Goal: Information Seeking & Learning: Learn about a topic

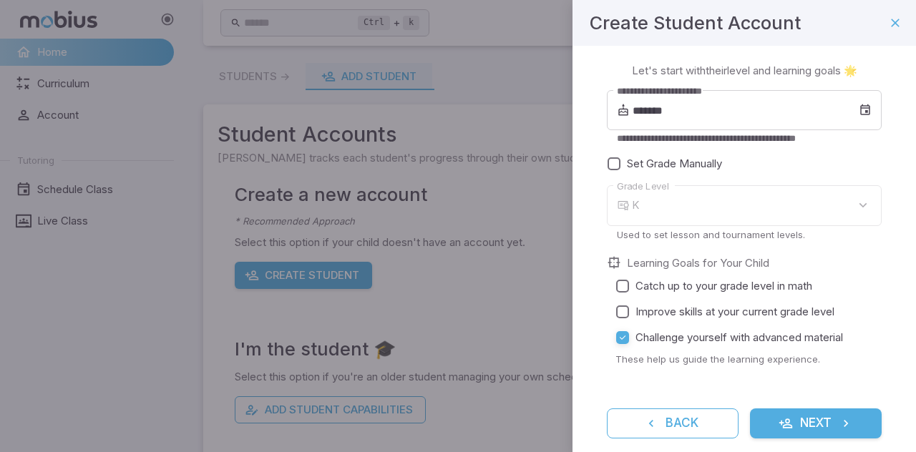
type input "*"
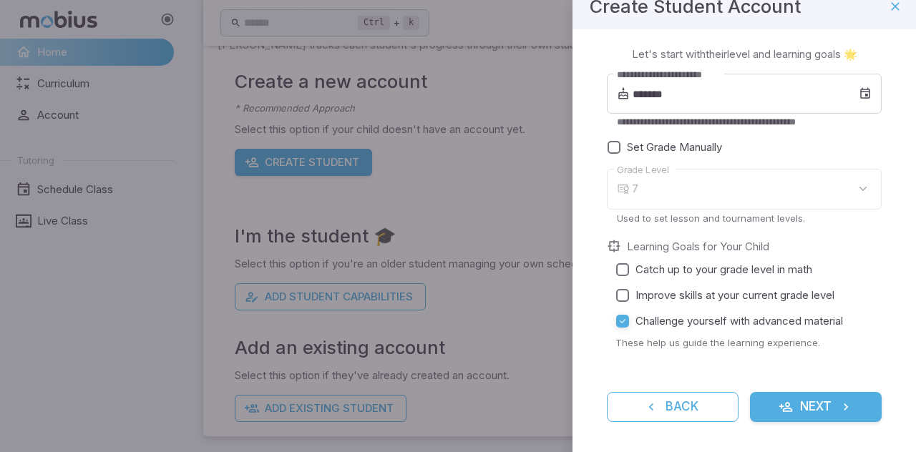
scroll to position [17, 0]
click at [652, 196] on div "7" at bounding box center [757, 188] width 250 height 41
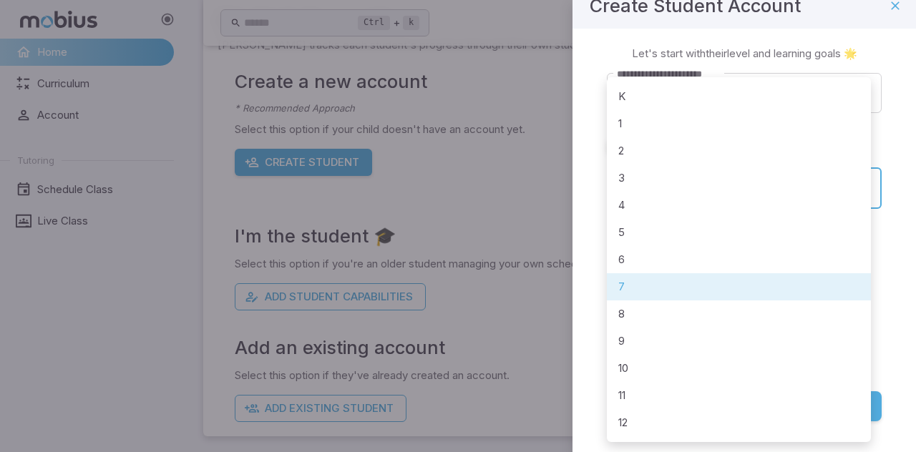
click at [641, 195] on body "**********" at bounding box center [458, 170] width 916 height 567
click at [594, 291] on div at bounding box center [458, 226] width 916 height 452
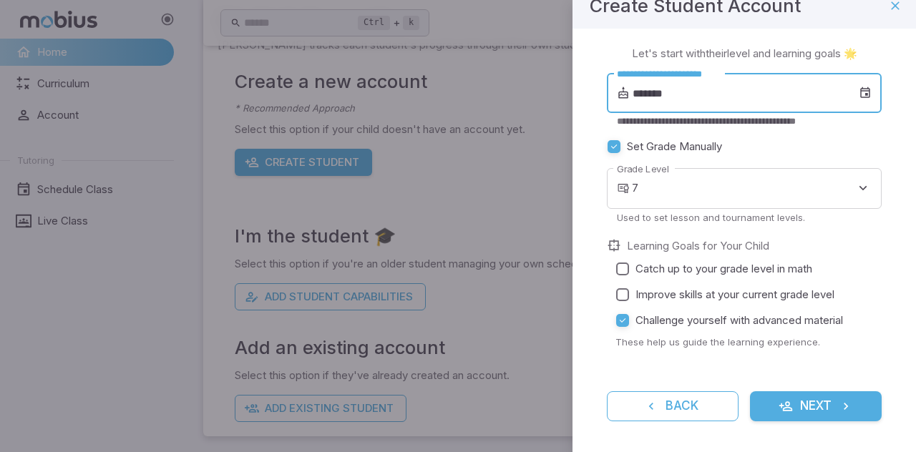
click at [686, 98] on input "*******" at bounding box center [746, 93] width 226 height 40
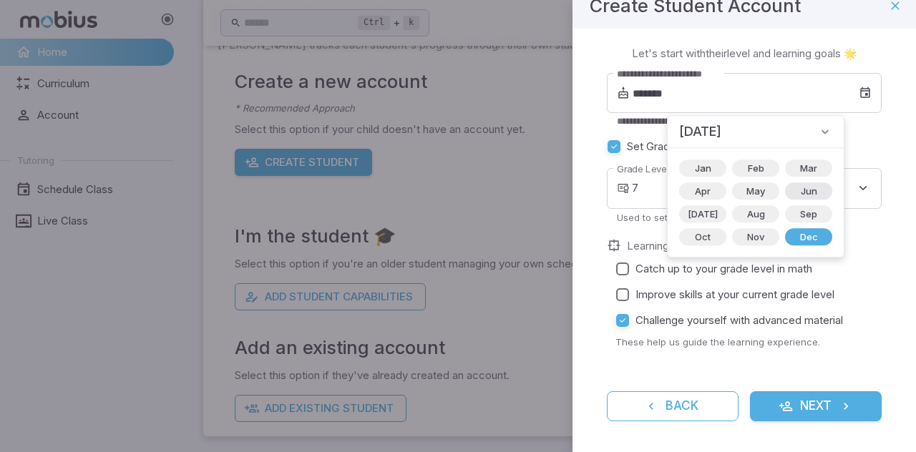
click at [792, 190] on span "Jun" at bounding box center [809, 191] width 34 height 14
type input "*******"
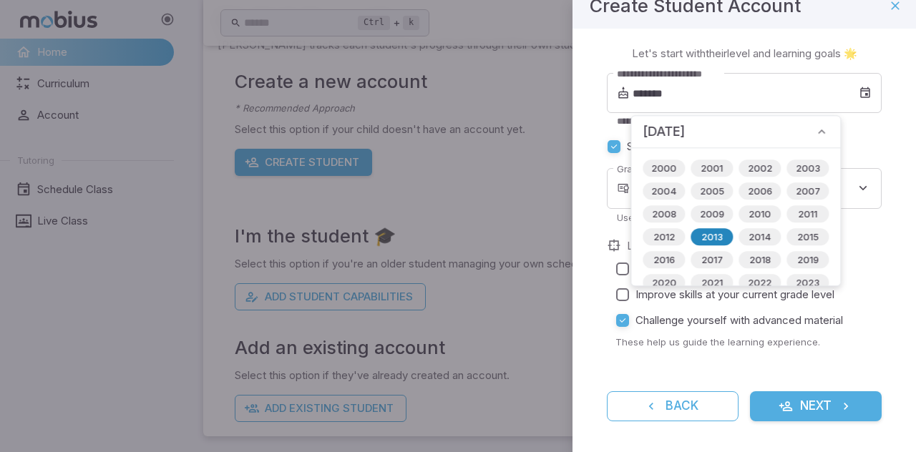
click at [712, 236] on span "2013" at bounding box center [712, 237] width 39 height 14
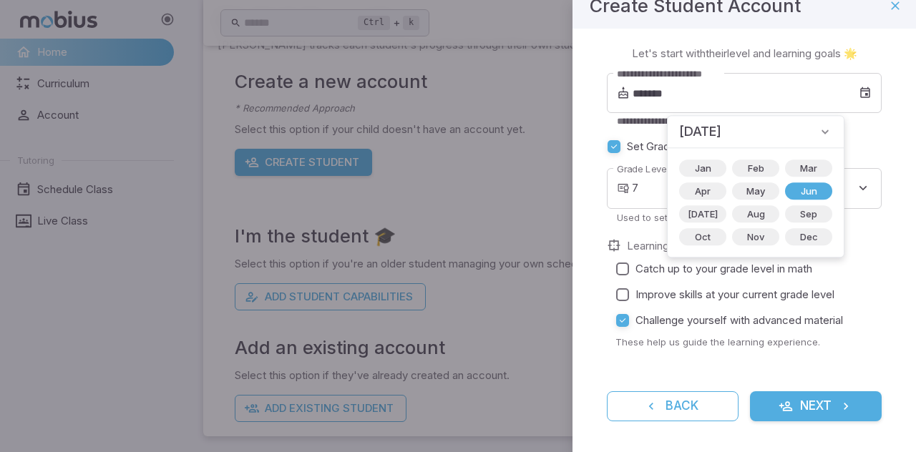
click at [658, 258] on label "Catch up to your grade level in math" at bounding box center [740, 269] width 261 height 26
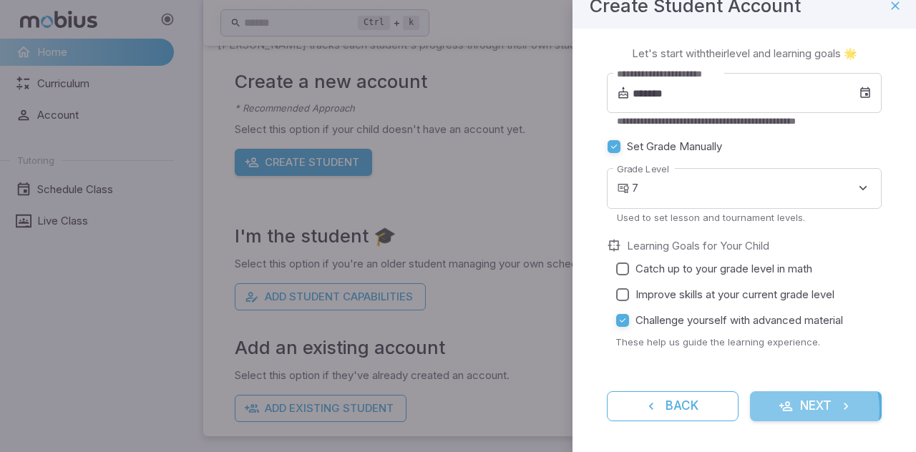
click at [783, 410] on icon "submit" at bounding box center [786, 406] width 14 height 14
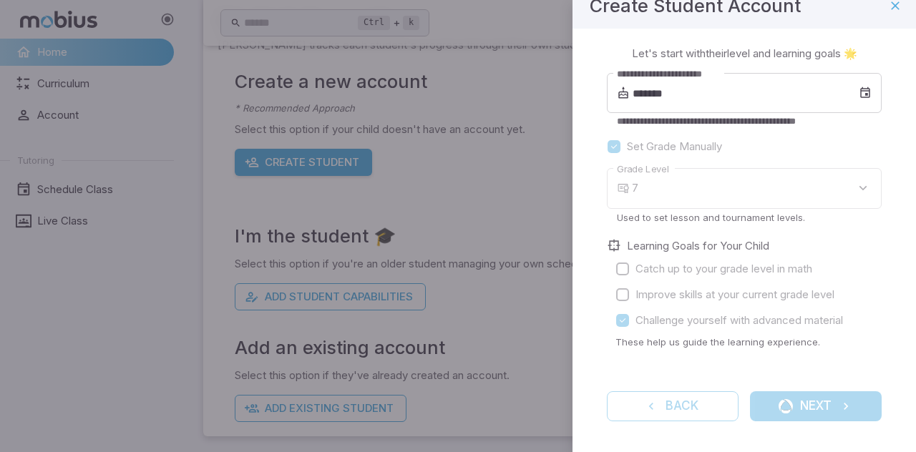
scroll to position [0, 0]
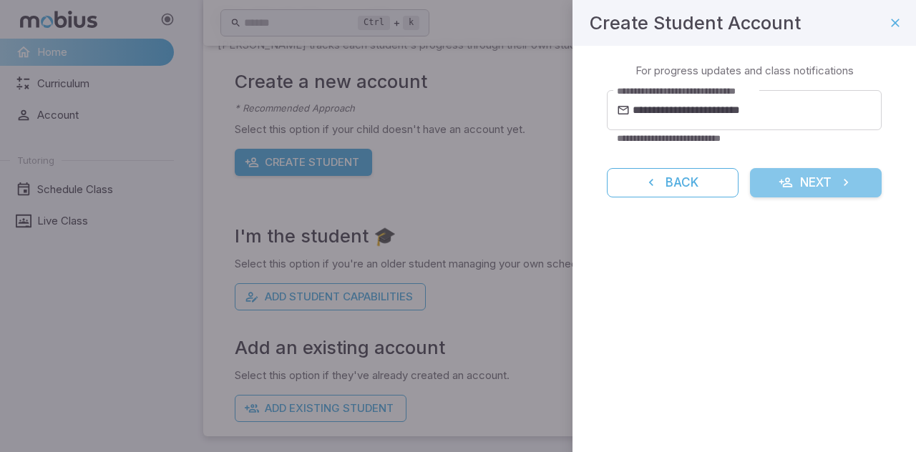
click at [783, 186] on icon "submit" at bounding box center [786, 182] width 14 height 14
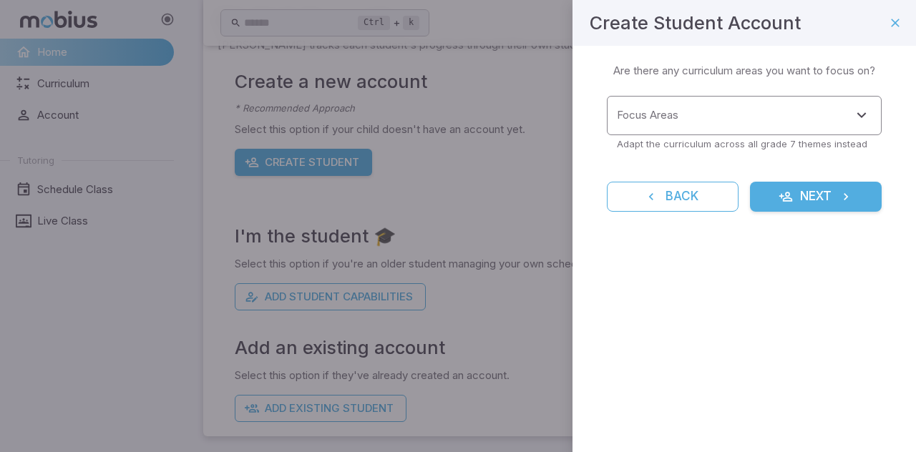
click at [699, 119] on input "Focus Areas" at bounding box center [733, 115] width 241 height 26
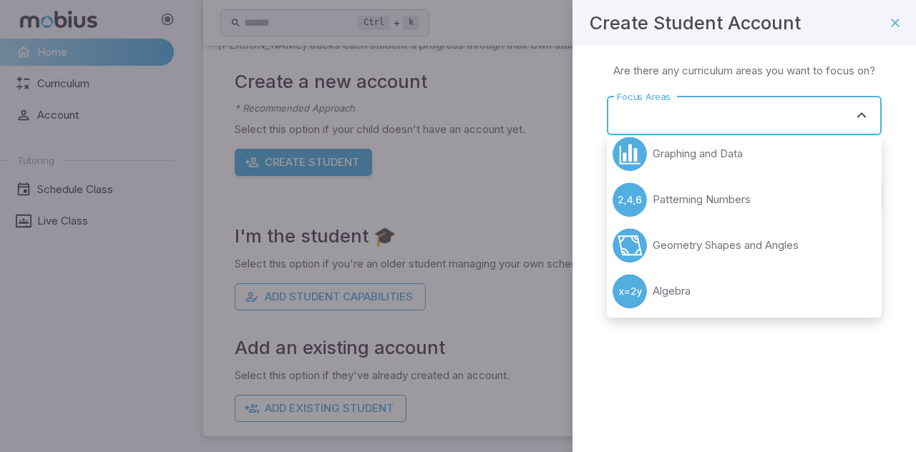
scroll to position [792, 0]
click at [649, 290] on li "Algebra" at bounding box center [744, 289] width 275 height 46
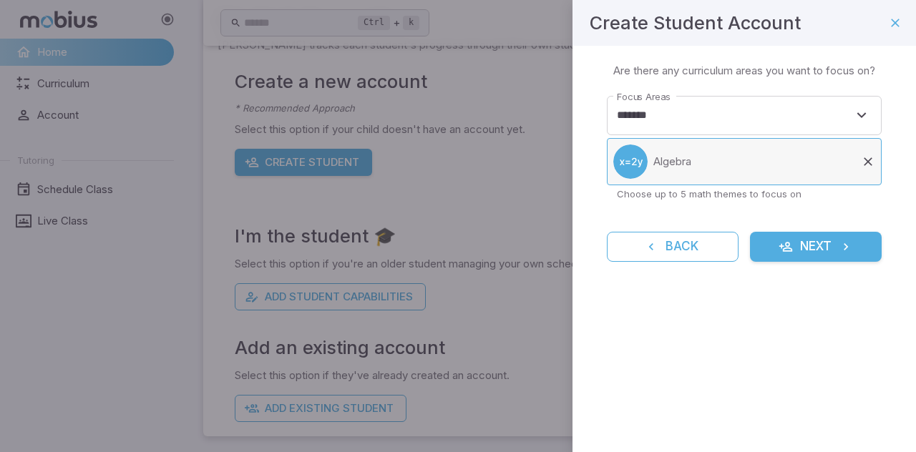
click at [696, 165] on li "Algebra" at bounding box center [744, 161] width 275 height 47
type input "*******"
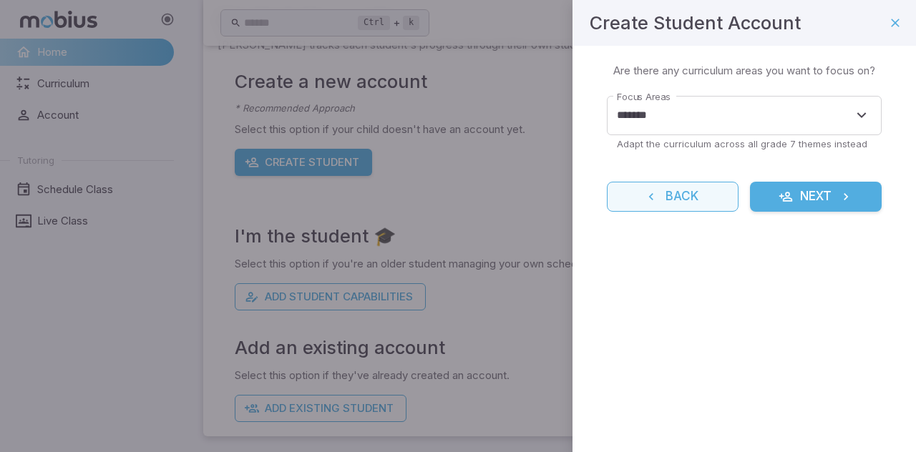
click at [661, 210] on button "Back" at bounding box center [673, 197] width 132 height 30
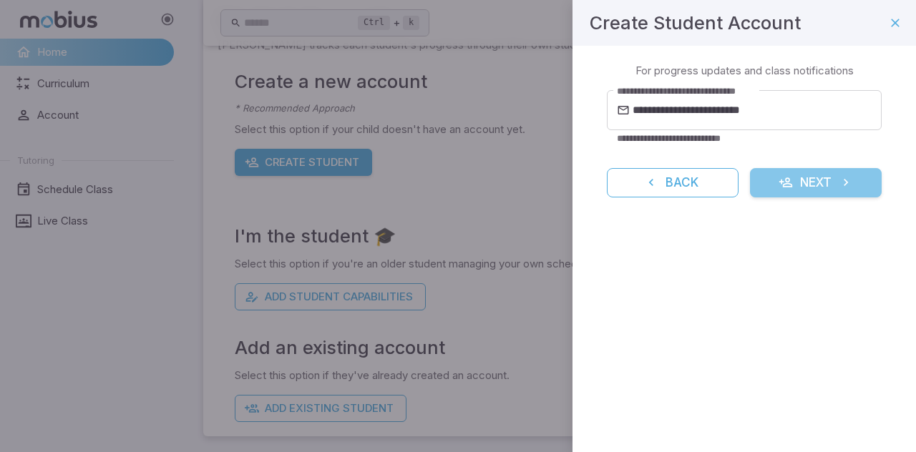
click at [787, 191] on button "Next" at bounding box center [816, 183] width 132 height 30
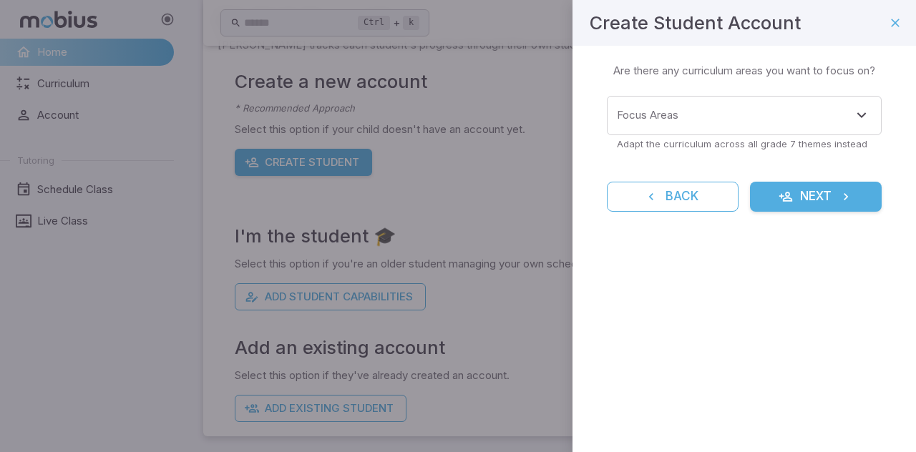
click at [786, 194] on icon "submit" at bounding box center [786, 197] width 14 height 14
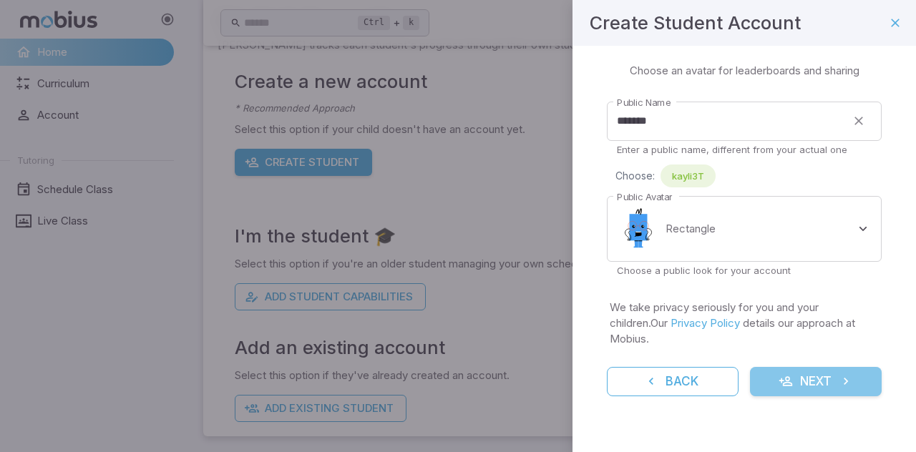
click at [773, 372] on button "Next" at bounding box center [816, 382] width 132 height 30
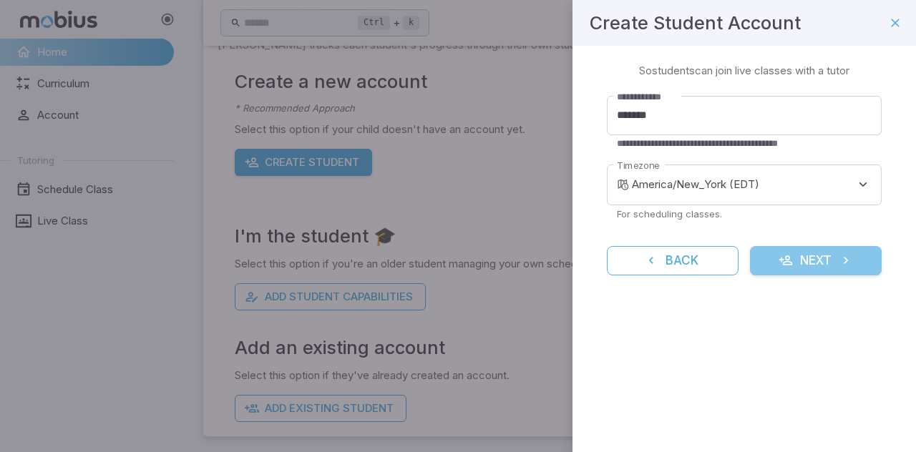
click at [789, 258] on icon "submit" at bounding box center [786, 260] width 14 height 14
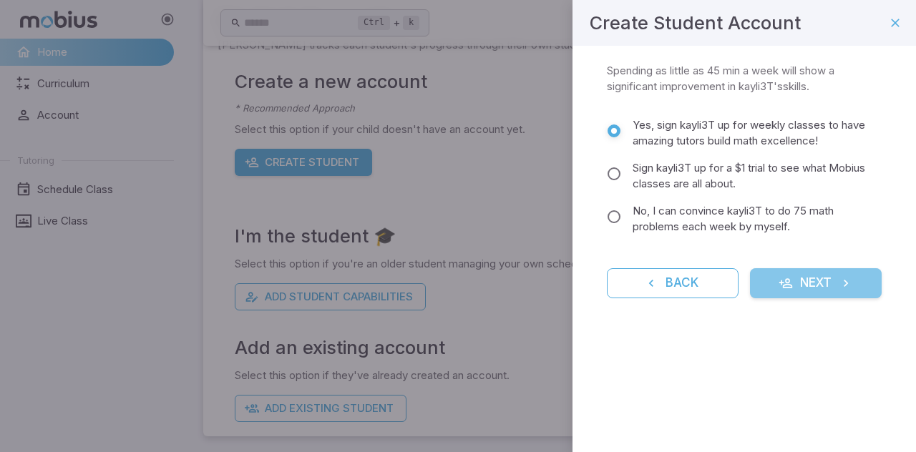
click at [792, 286] on icon "submit" at bounding box center [786, 283] width 14 height 14
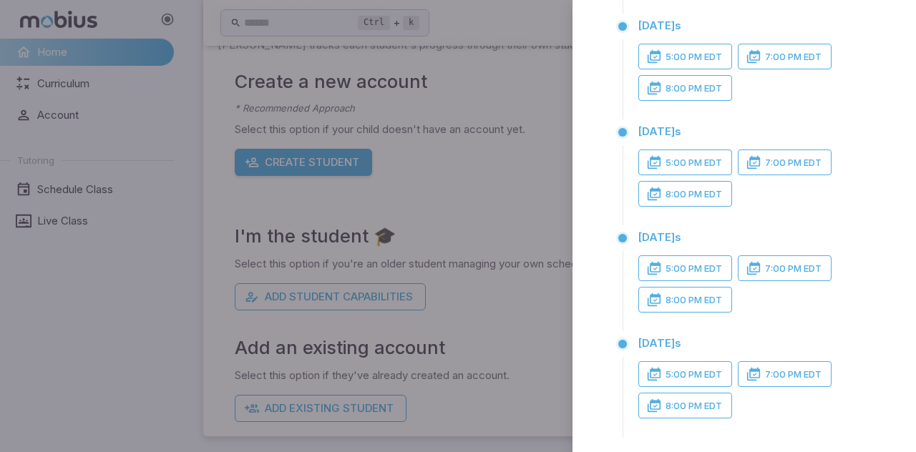
scroll to position [296, 0]
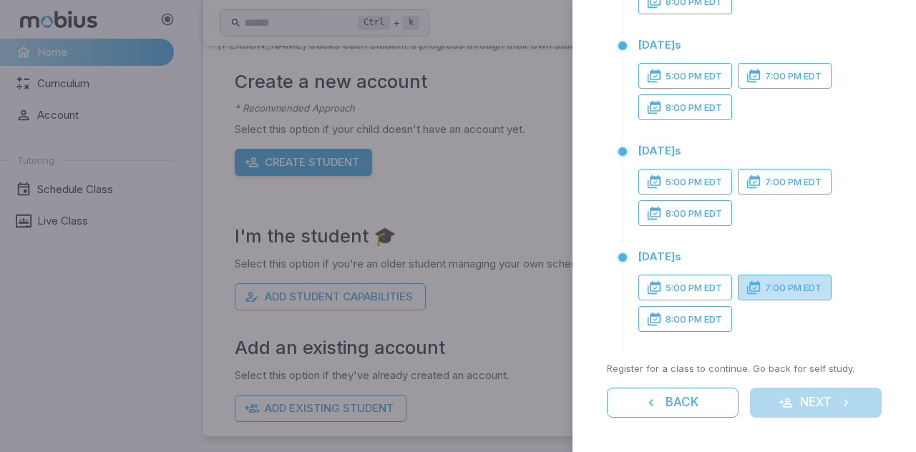
click at [757, 287] on icon "button" at bounding box center [754, 288] width 14 height 14
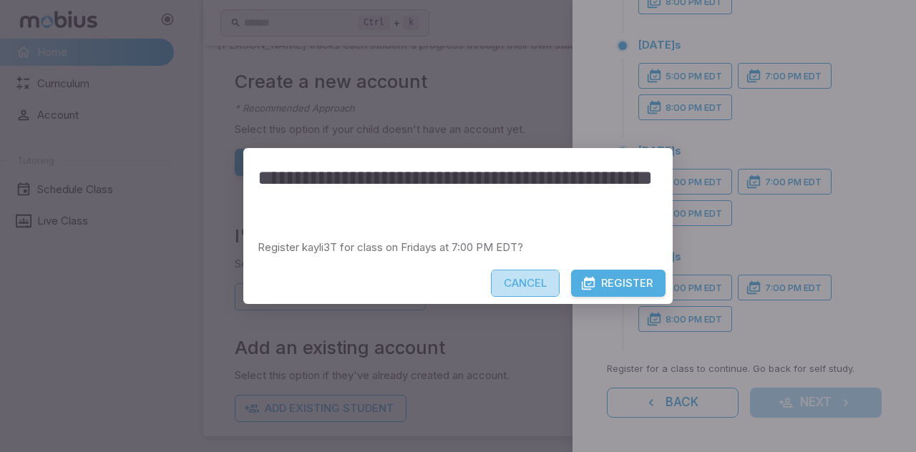
click at [531, 276] on button "Cancel" at bounding box center [525, 283] width 69 height 27
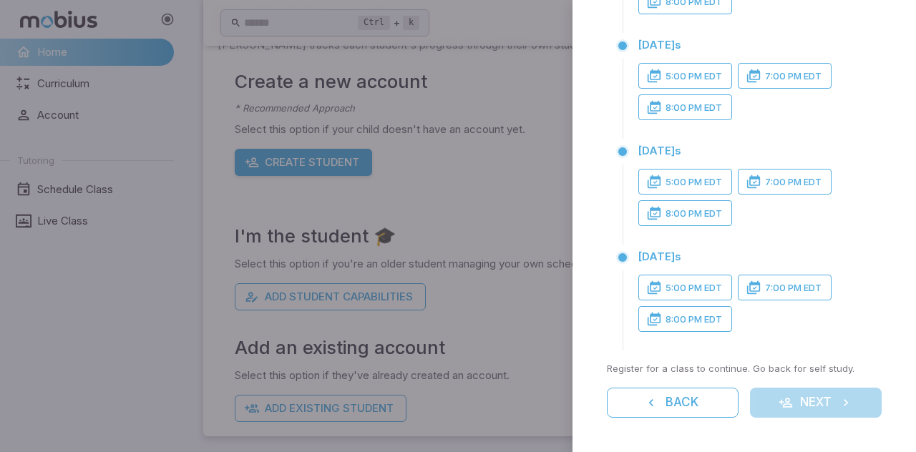
click at [623, 424] on div "Weekly Classes Register for a weekly class that fits your schedule. If things g…" at bounding box center [745, 106] width 344 height 691
click at [628, 402] on button "Back" at bounding box center [673, 403] width 132 height 30
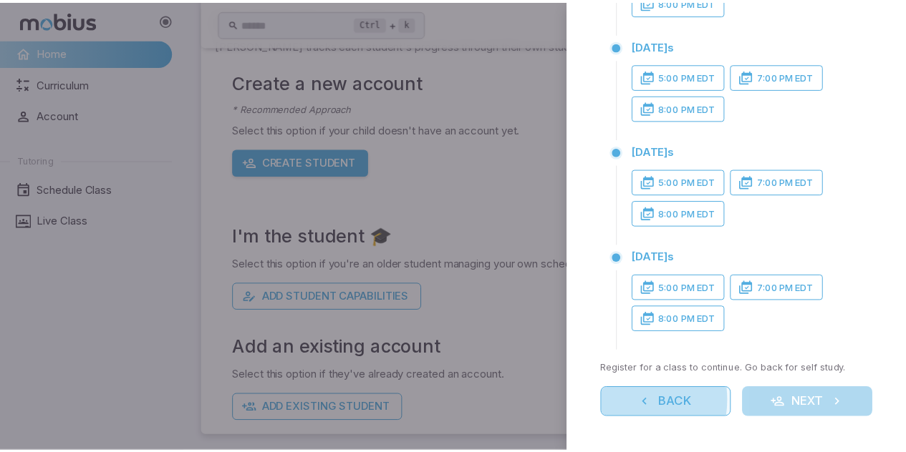
scroll to position [0, 0]
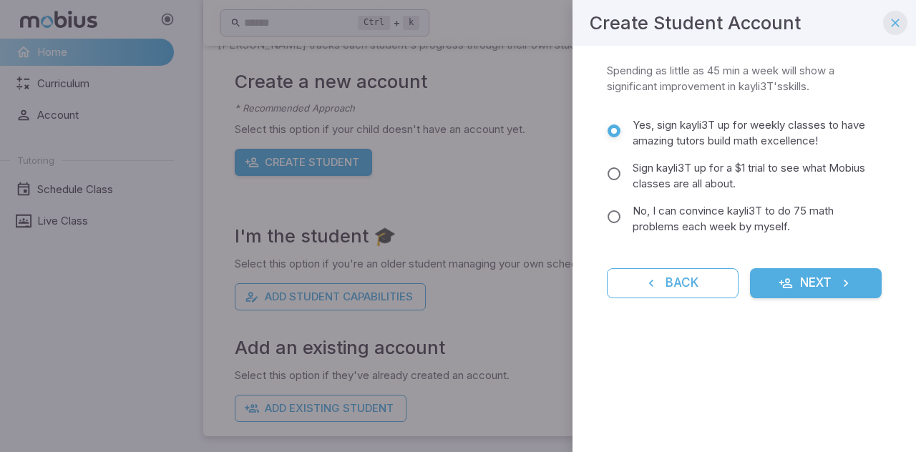
click at [888, 29] on button "button" at bounding box center [895, 23] width 24 height 24
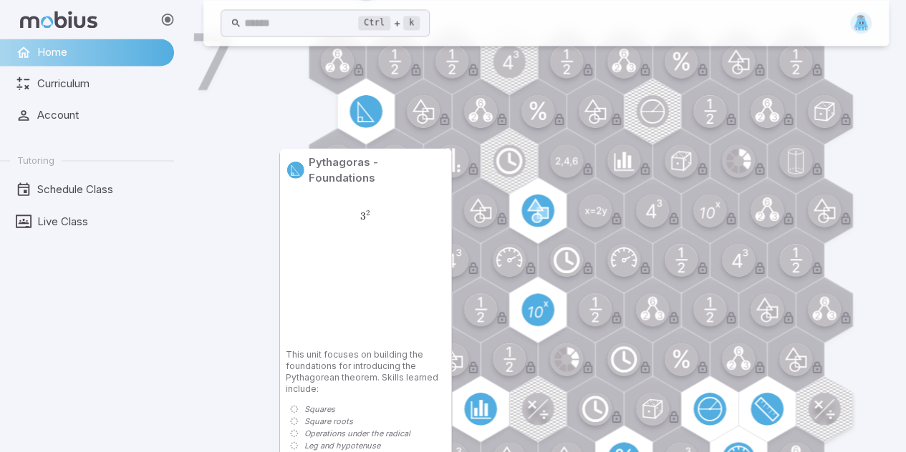
scroll to position [1271, 0]
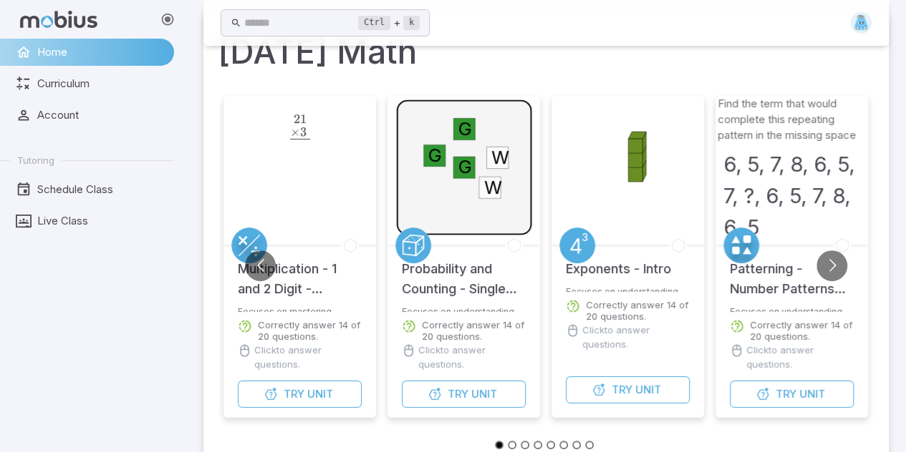
scroll to position [107, 0]
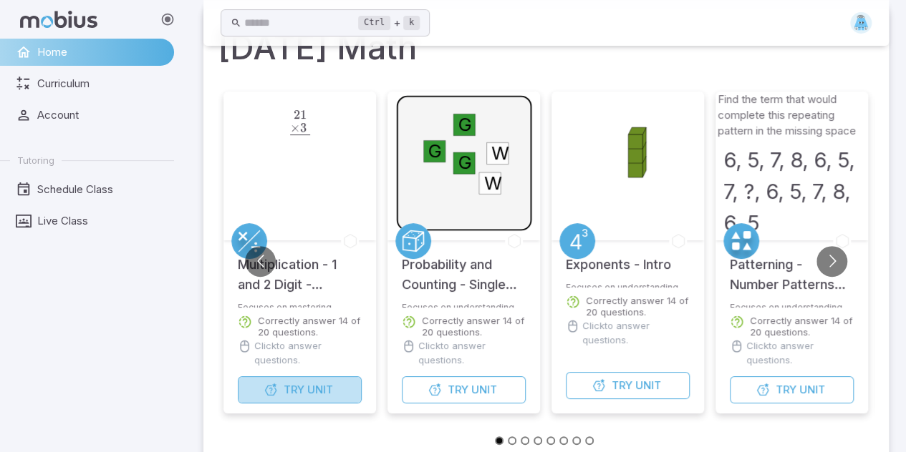
click at [321, 396] on span "Unit" at bounding box center [320, 390] width 26 height 16
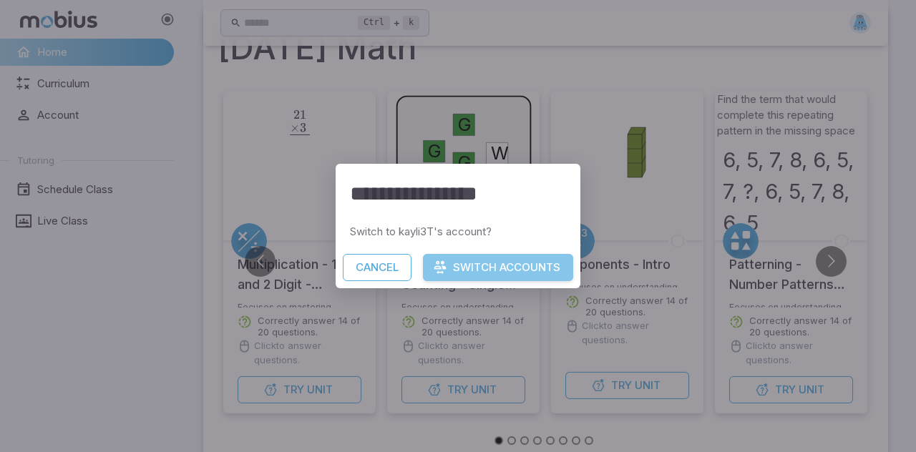
click at [458, 277] on button "Switch Accounts" at bounding box center [498, 267] width 150 height 27
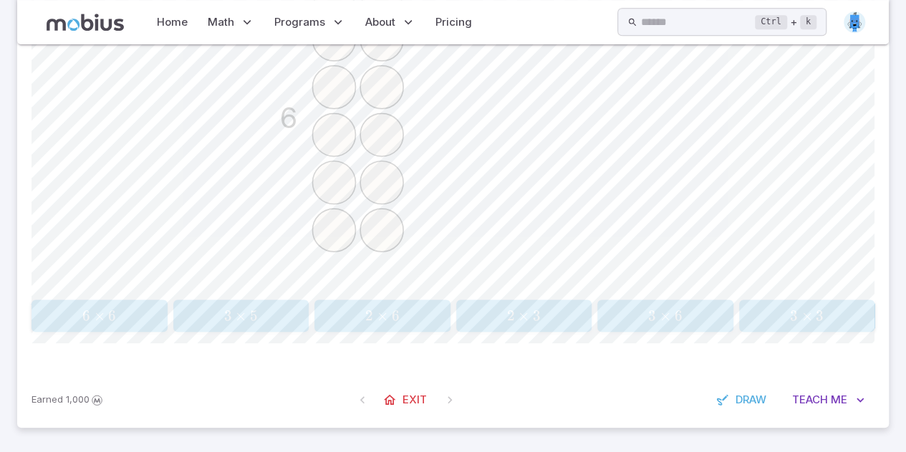
scroll to position [490, 0]
click at [392, 317] on span "6" at bounding box center [395, 318] width 8 height 18
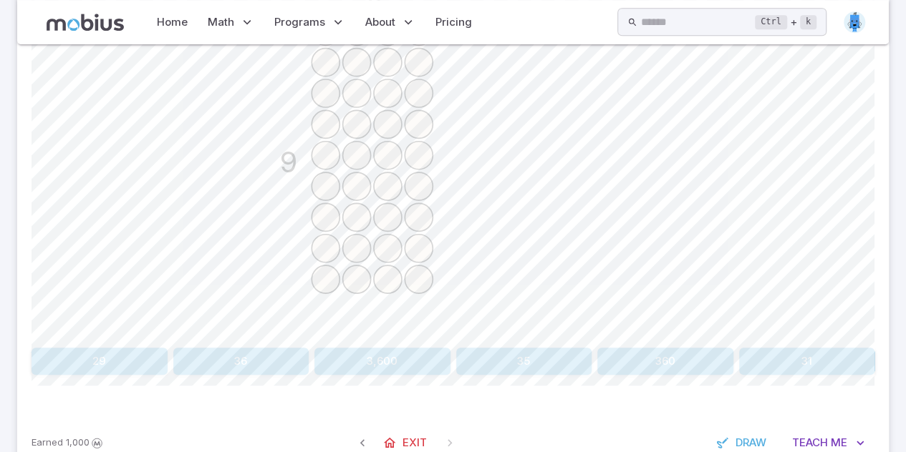
scroll to position [441, 0]
click at [215, 355] on button "36" at bounding box center [241, 363] width 136 height 27
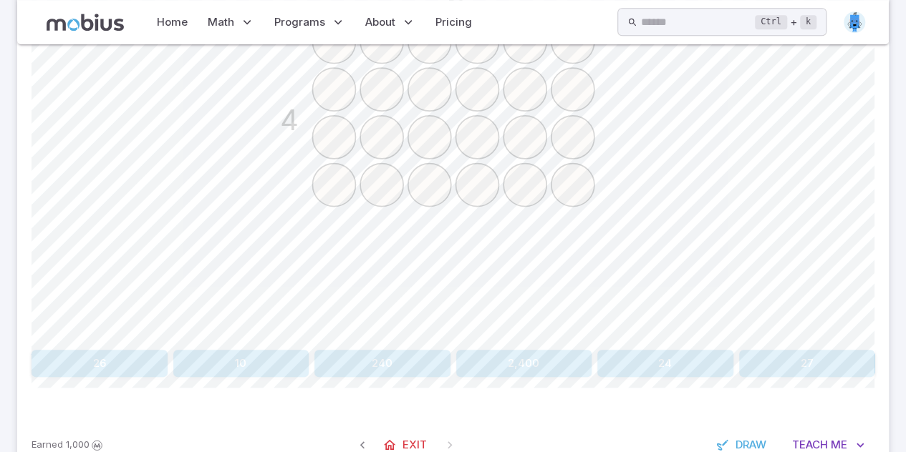
click at [653, 361] on button "24" at bounding box center [665, 363] width 136 height 27
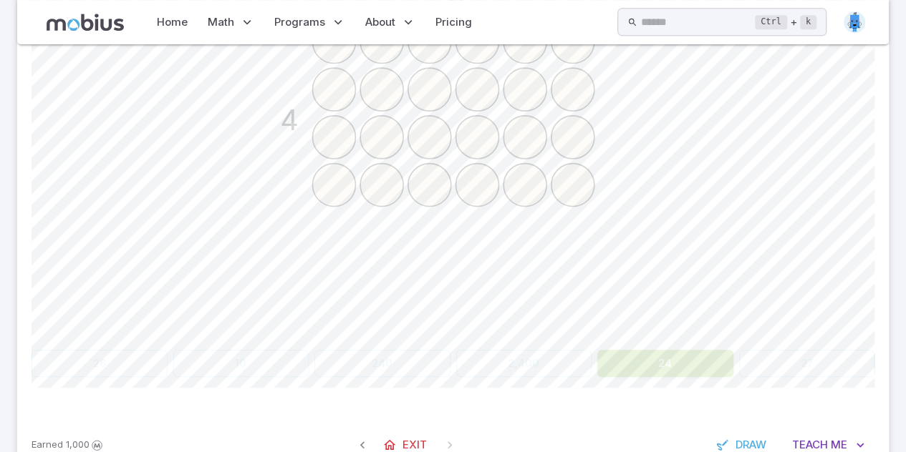
scroll to position [190, 0]
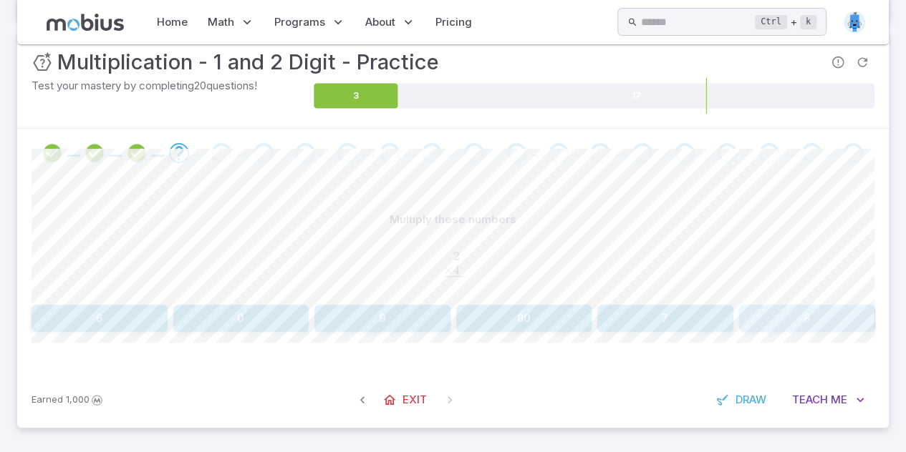
click at [762, 310] on button "8" at bounding box center [807, 318] width 136 height 27
click at [505, 314] on button "49" at bounding box center [524, 318] width 136 height 27
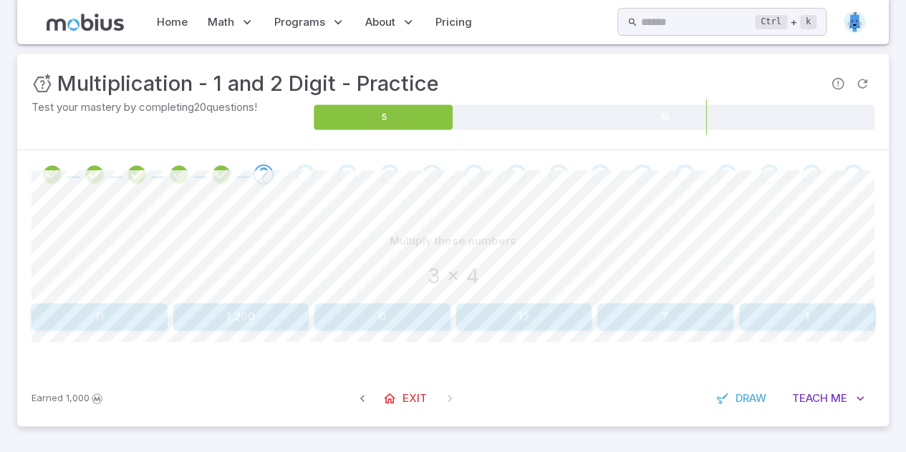
scroll to position [168, 0]
click at [500, 314] on button "12" at bounding box center [524, 317] width 136 height 27
click at [116, 323] on button "45" at bounding box center [99, 317] width 136 height 27
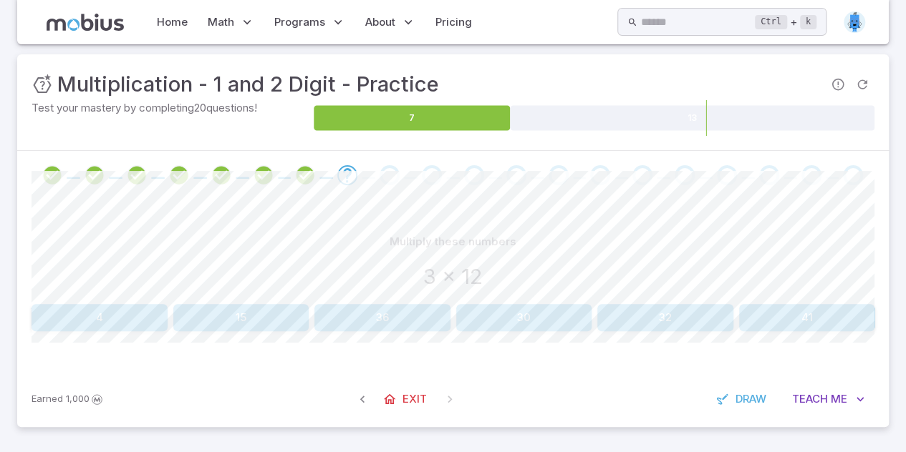
click at [354, 310] on button "36" at bounding box center [382, 317] width 136 height 27
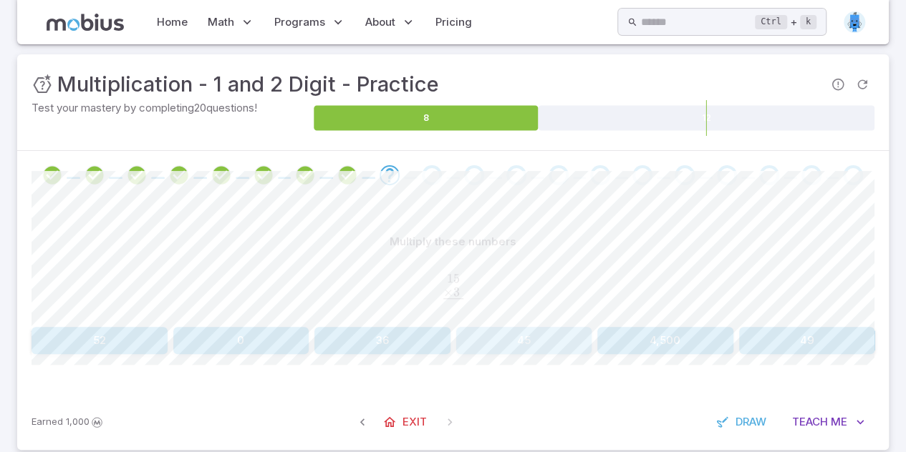
click at [541, 343] on button "45" at bounding box center [524, 340] width 136 height 27
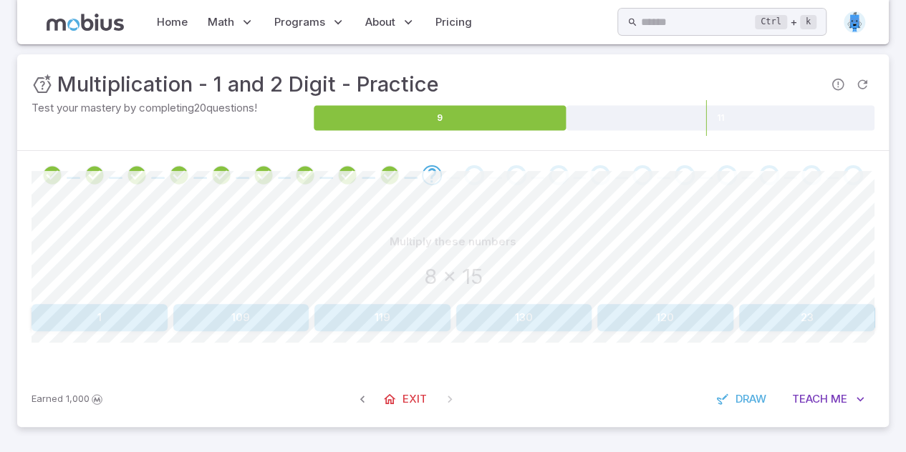
click at [656, 323] on button "120" at bounding box center [665, 317] width 136 height 27
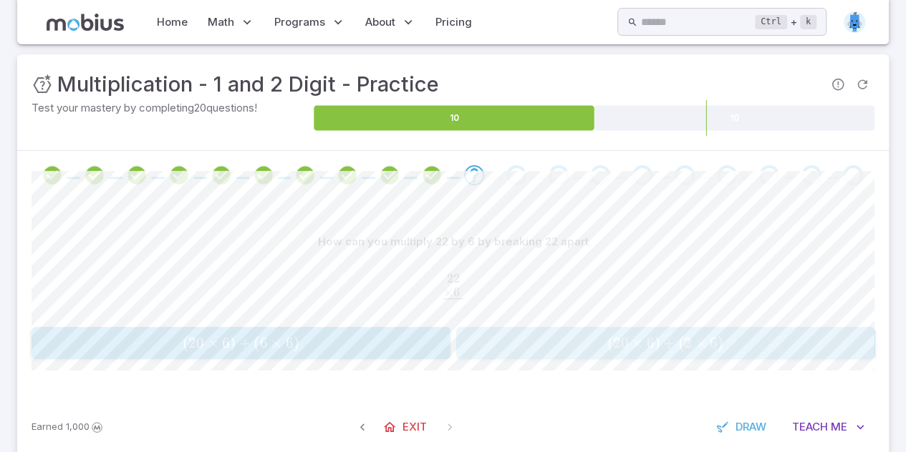
click at [539, 350] on span "( 20 × 6 ) + ( 2 × 6 )" at bounding box center [664, 343] width 409 height 18
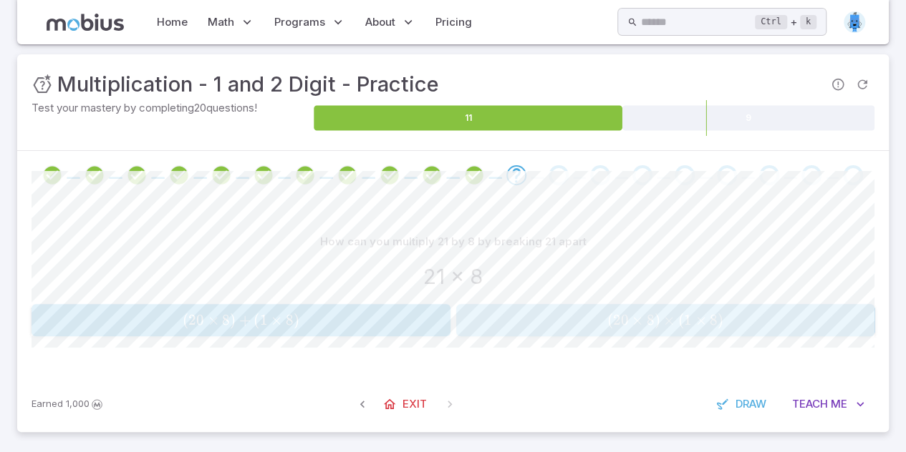
click at [530, 310] on div "( 20 × 8 ) × ( 1 × 8 ) (20 \times 8)\times (1 \times 8) ( 20 × 8 ) × ( 1 × 8 )" at bounding box center [664, 320] width 409 height 21
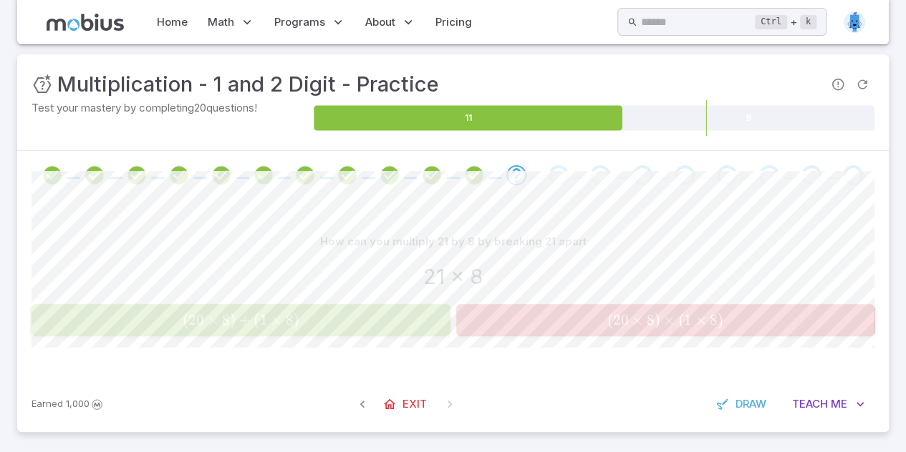
click at [401, 320] on span "( 20 × 8 ) + ( 1 × 8 )" at bounding box center [240, 320] width 409 height 18
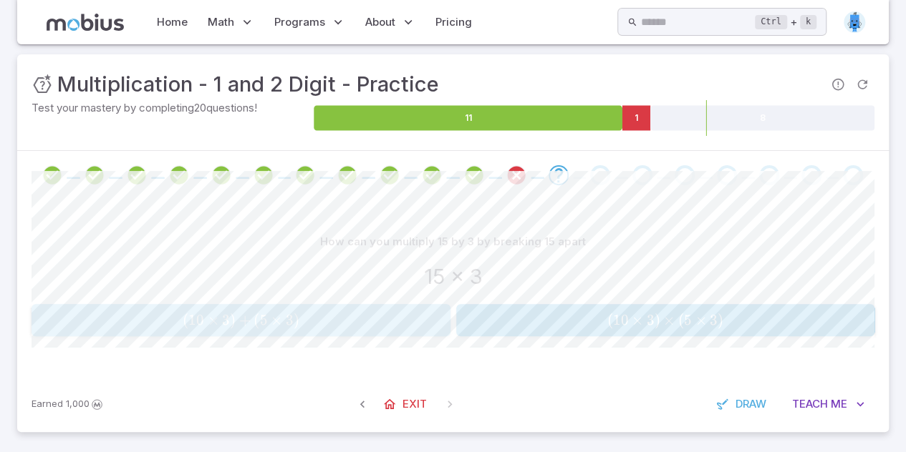
click at [418, 333] on button "( 10 × 3 ) + ( 5 × 3 ) (10 \times 3)+(5 \times 3) ( 10 × 3 ) + ( 5 × 3 )" at bounding box center [240, 320] width 419 height 32
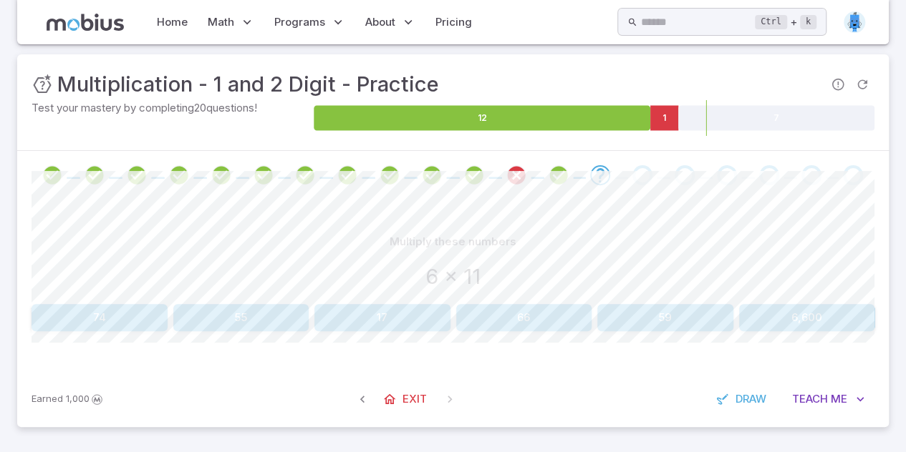
click at [528, 297] on div "Multiply these numbers 6 x 11" at bounding box center [452, 263] width 843 height 70
click at [526, 304] on button "66" at bounding box center [524, 317] width 136 height 27
click at [530, 314] on button "156" at bounding box center [524, 317] width 136 height 27
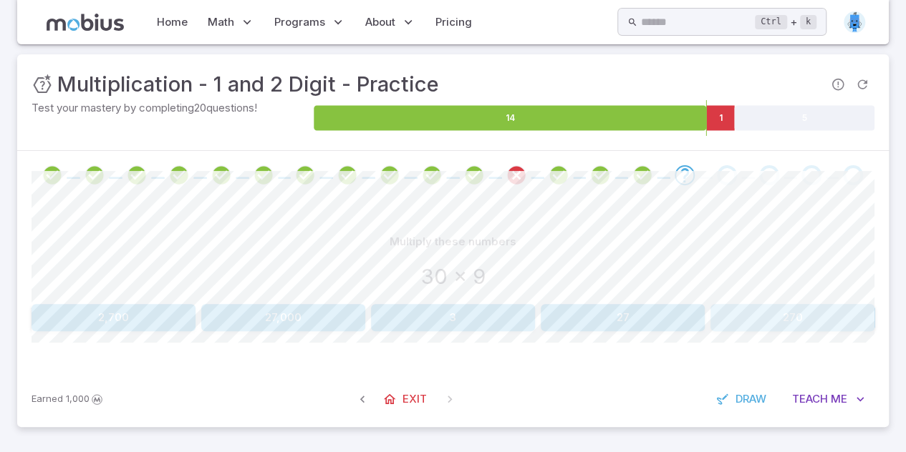
click at [775, 316] on button "270" at bounding box center [792, 317] width 164 height 27
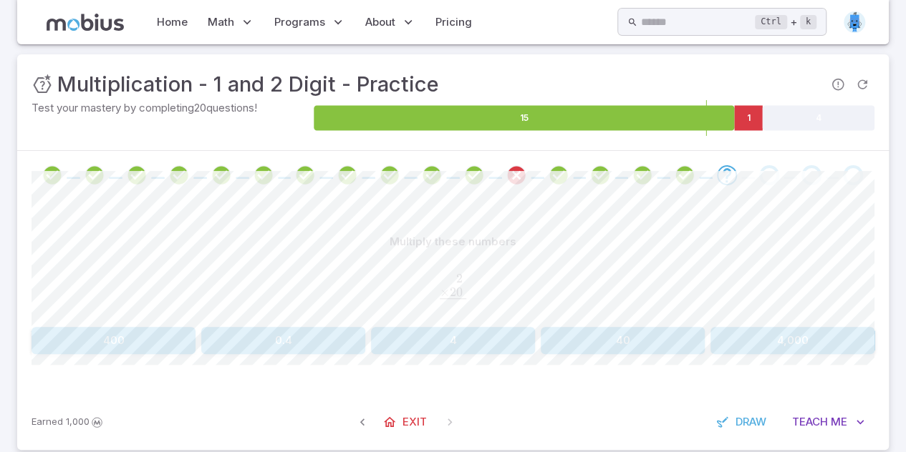
click at [604, 346] on button "40" at bounding box center [622, 340] width 164 height 27
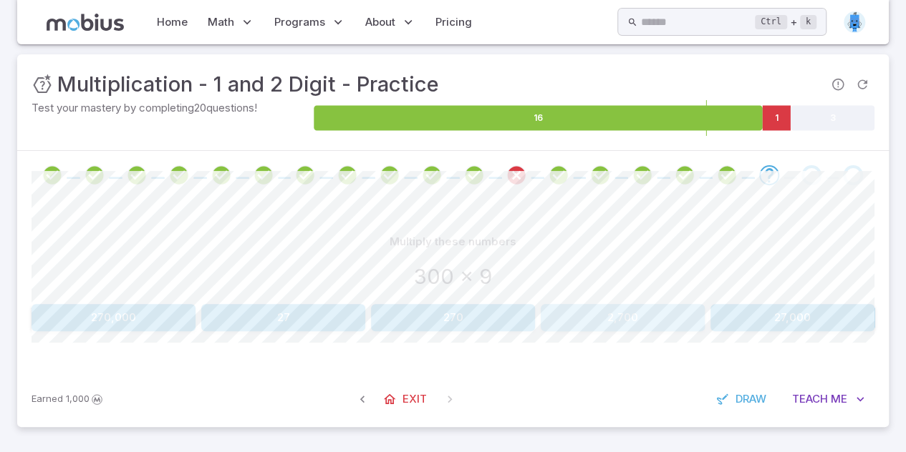
click at [647, 319] on button "2,700" at bounding box center [622, 317] width 164 height 27
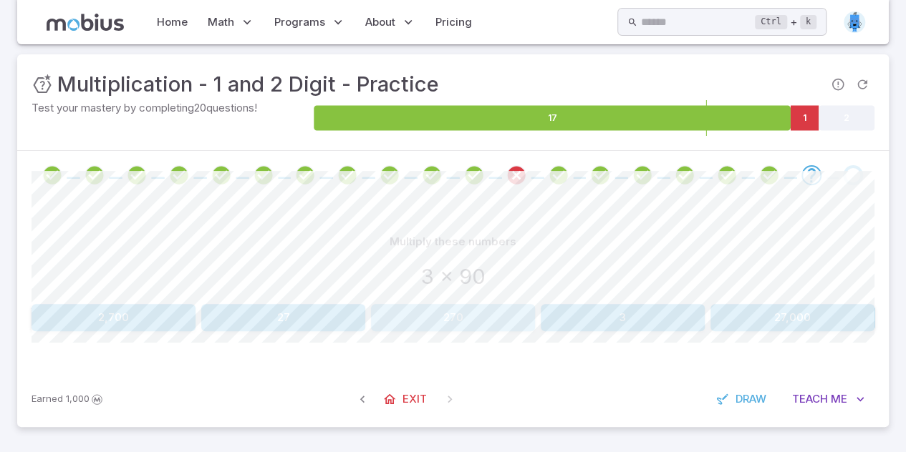
click at [514, 306] on button "270" at bounding box center [453, 317] width 164 height 27
click at [775, 313] on button "57" at bounding box center [807, 317] width 136 height 27
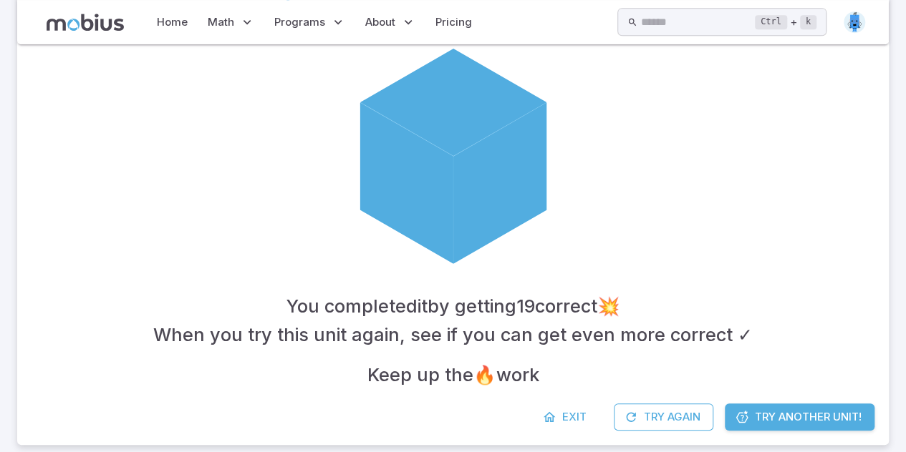
scroll to position [361, 0]
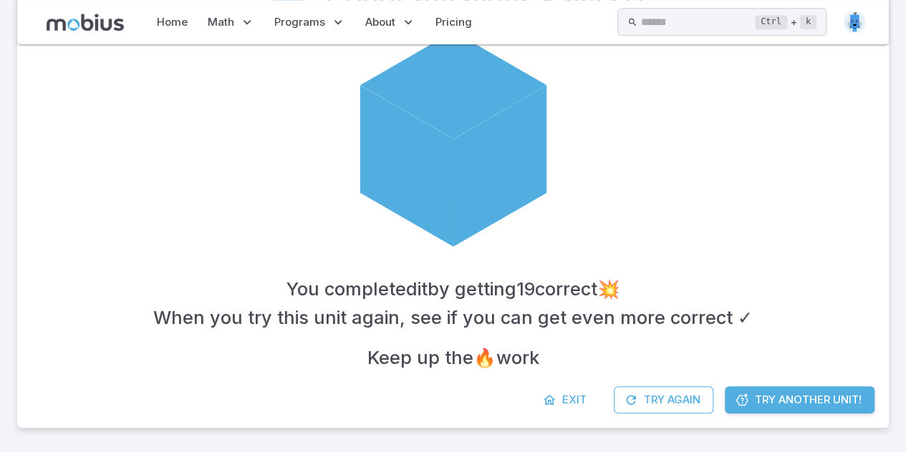
click at [782, 401] on span "Try Another Unit!" at bounding box center [807, 400] width 107 height 16
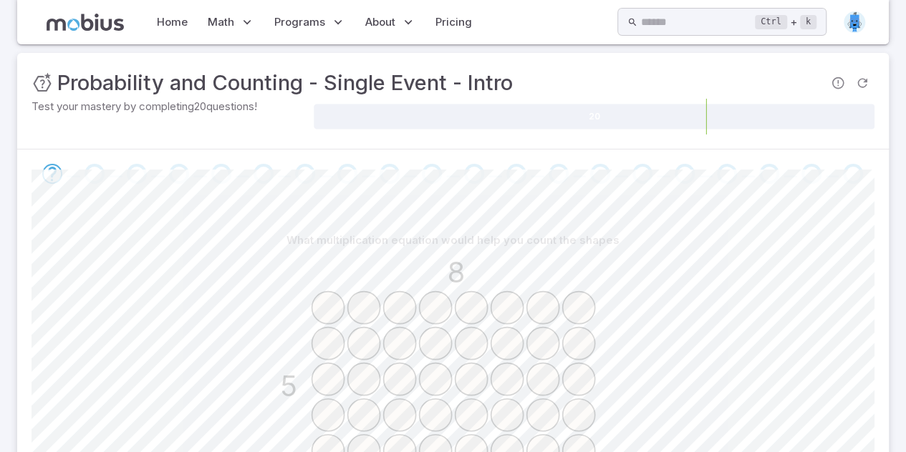
scroll to position [171, 0]
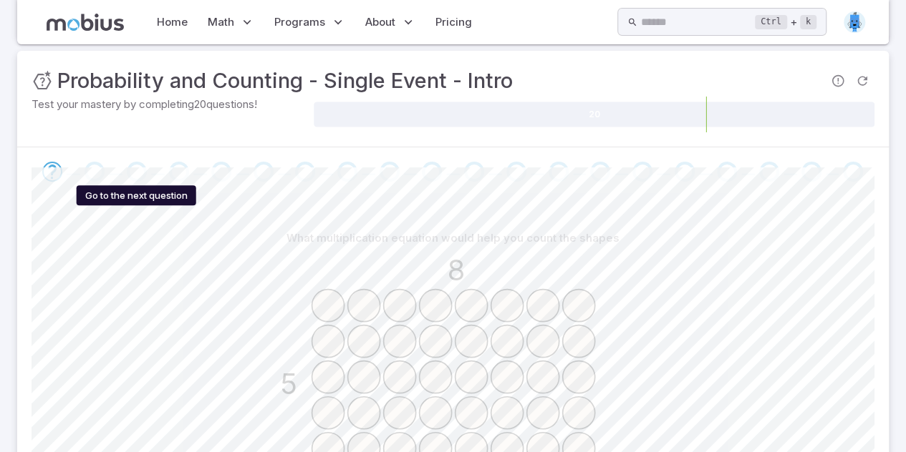
click at [133, 172] on div "Go to the next question" at bounding box center [137, 172] width 20 height 20
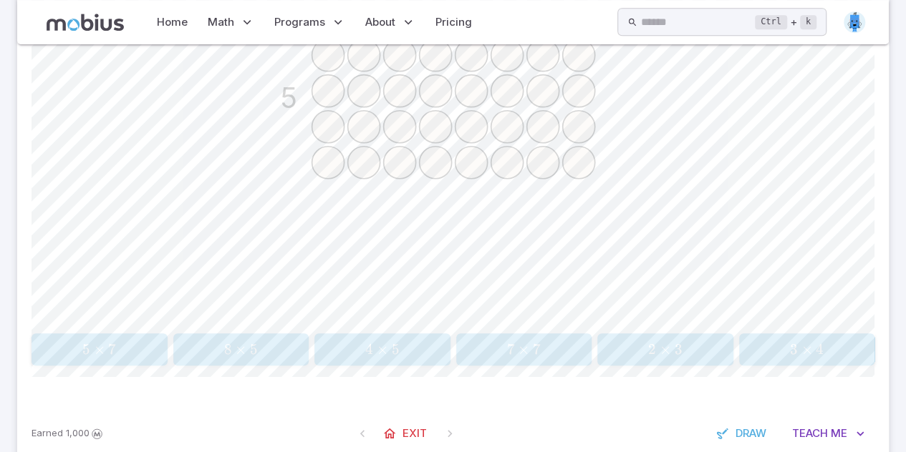
scroll to position [477, 0]
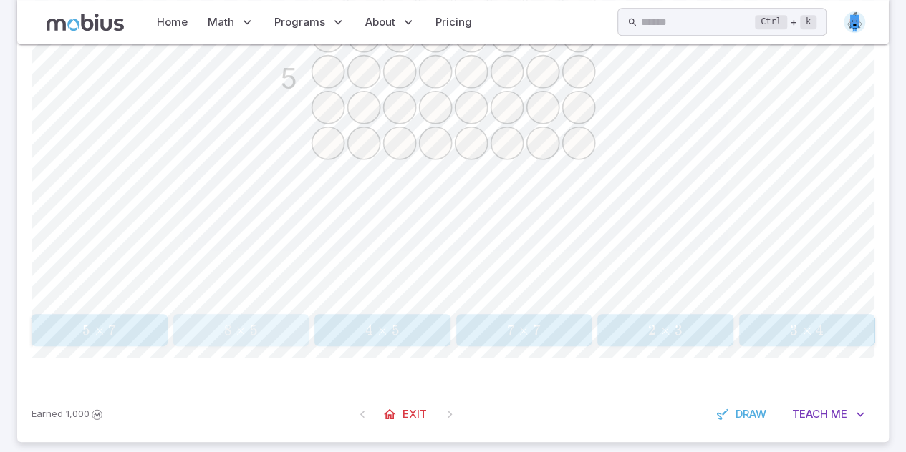
click at [291, 328] on span "8 × 5" at bounding box center [241, 330] width 127 height 18
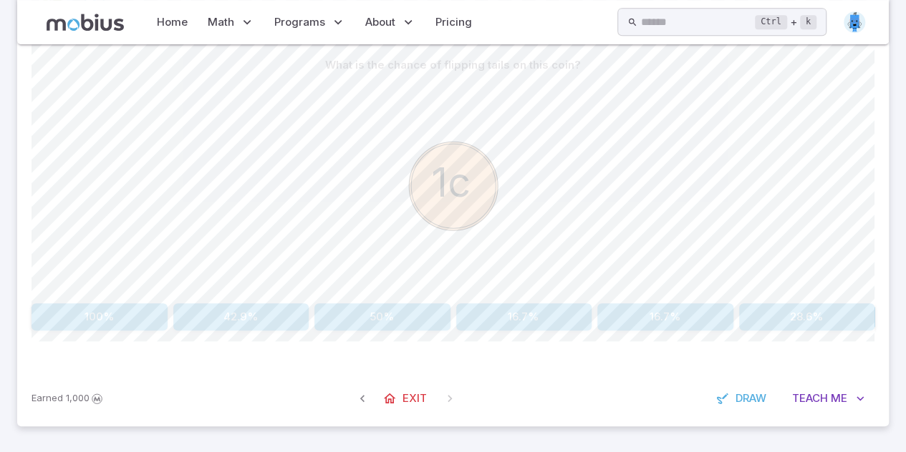
scroll to position [343, 0]
click at [405, 314] on button "50%" at bounding box center [382, 318] width 136 height 27
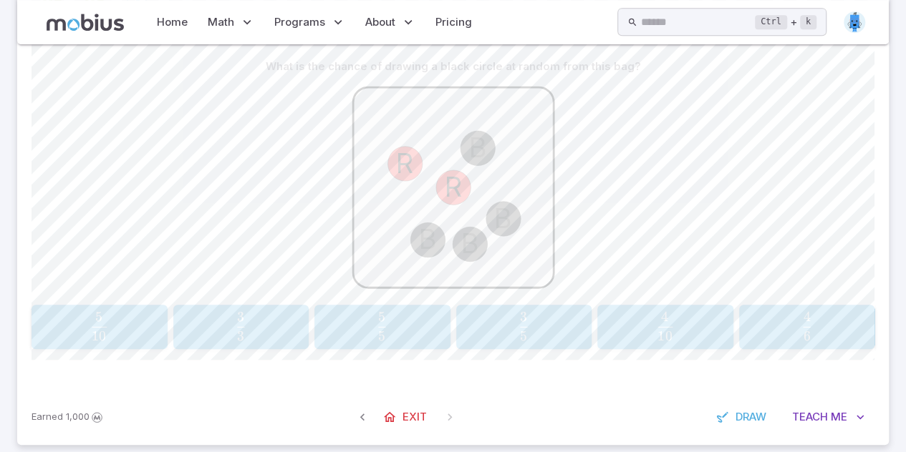
drag, startPoint x: 477, startPoint y: 120, endPoint x: 347, endPoint y: 125, distance: 130.4
click at [347, 125] on icon "B B B R R B" at bounding box center [453, 187] width 215 height 215
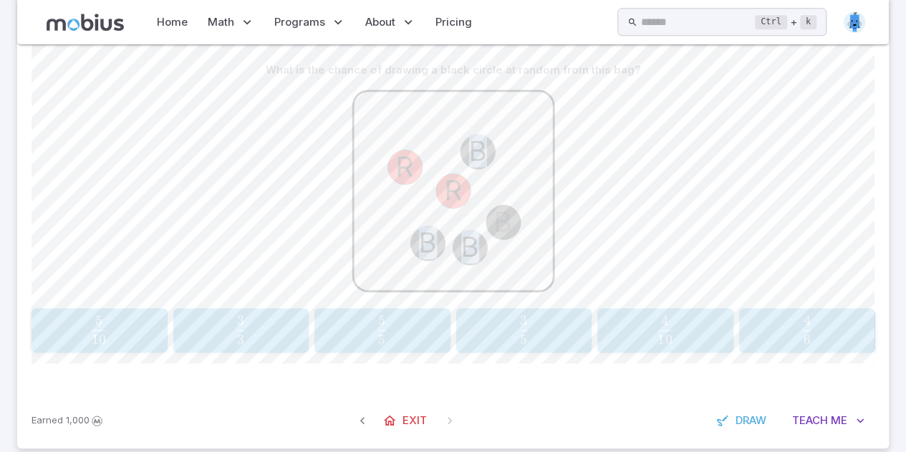
click at [347, 125] on icon "B B B R R B" at bounding box center [453, 191] width 215 height 215
click at [517, 336] on span "5 3 ​" at bounding box center [523, 330] width 112 height 29
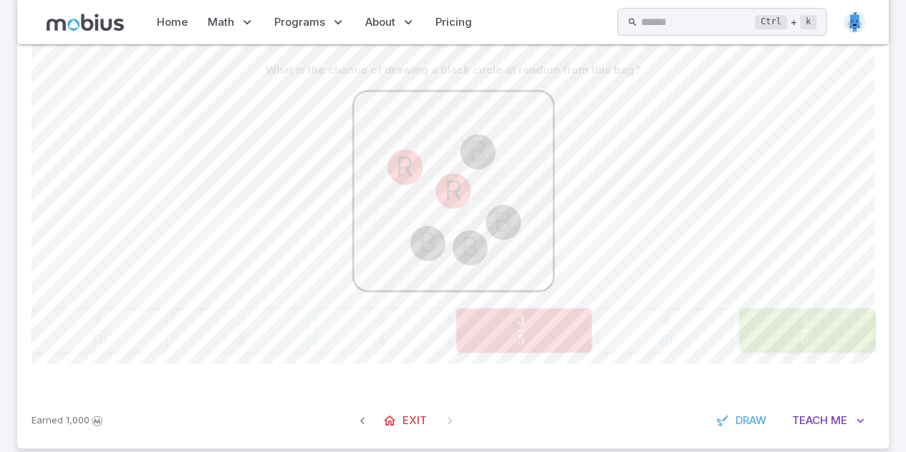
click at [810, 350] on button "4 6 \frac{4}{6} 6 4 ​" at bounding box center [807, 331] width 136 height 44
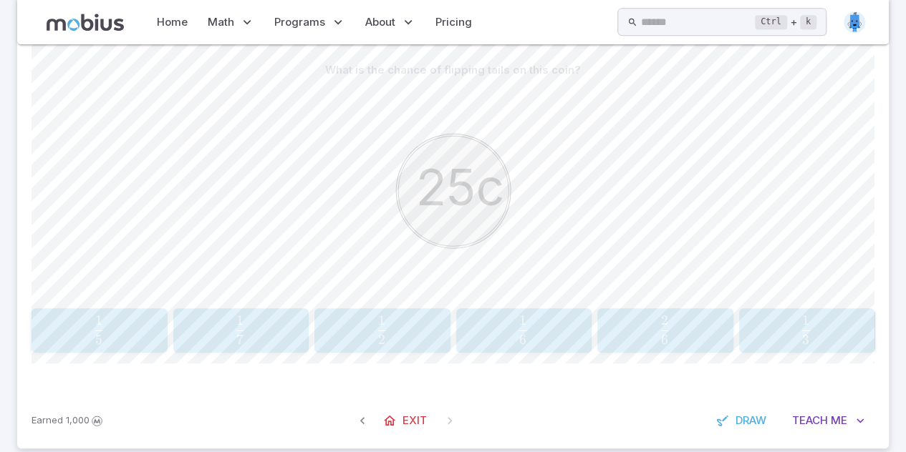
click at [389, 350] on button "1 2 \frac{1}{2} 2 1 ​" at bounding box center [382, 331] width 136 height 44
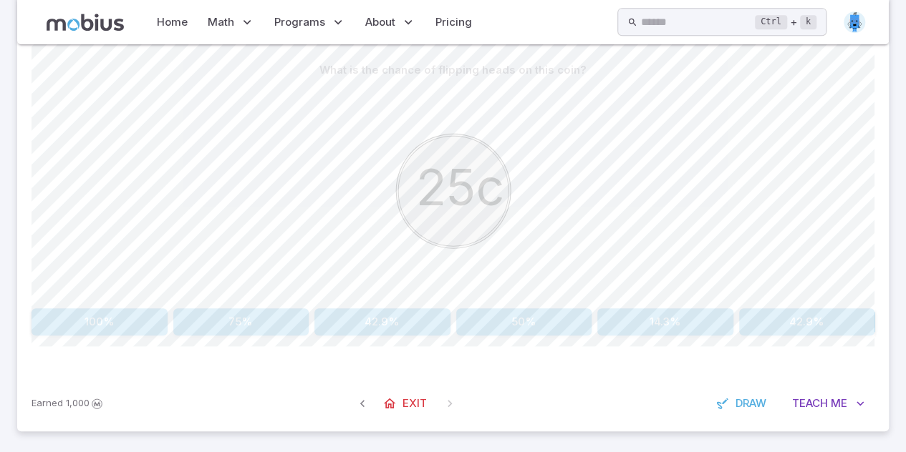
click at [510, 319] on button "50%" at bounding box center [524, 322] width 136 height 27
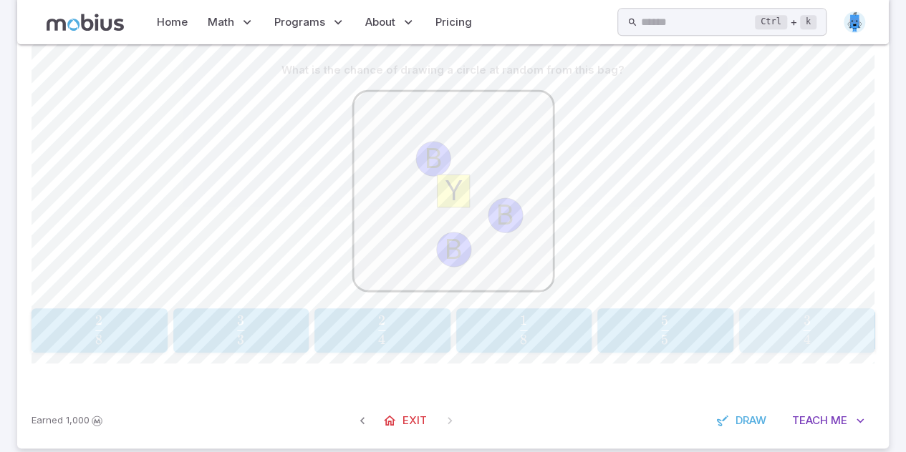
click at [807, 343] on span "4" at bounding box center [805, 339] width 7 height 16
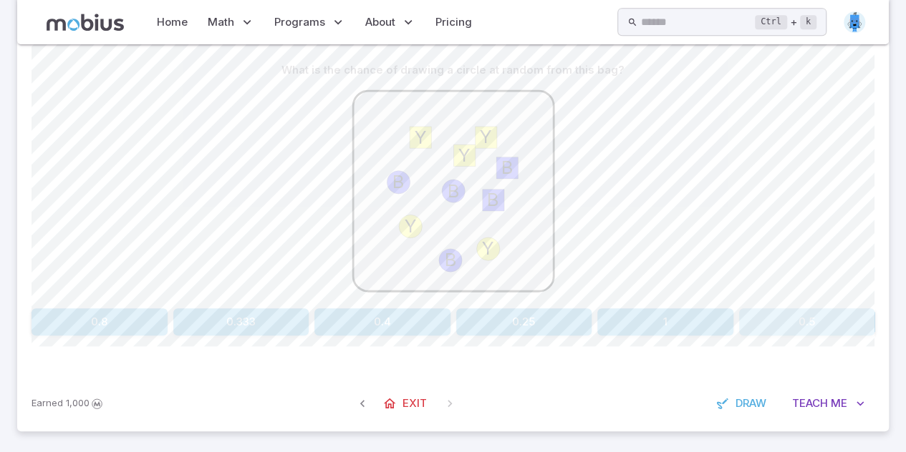
click at [771, 326] on button "0.5" at bounding box center [807, 322] width 136 height 27
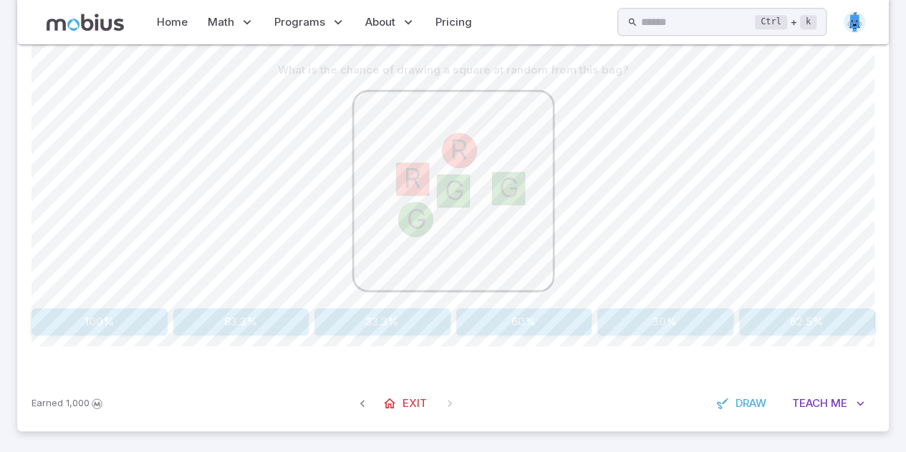
click at [805, 325] on button "62.5%" at bounding box center [807, 322] width 136 height 27
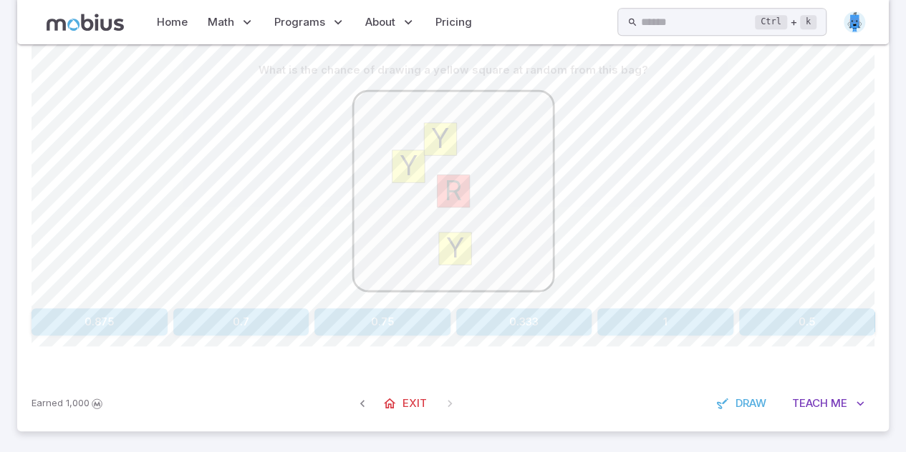
scroll to position [343, 0]
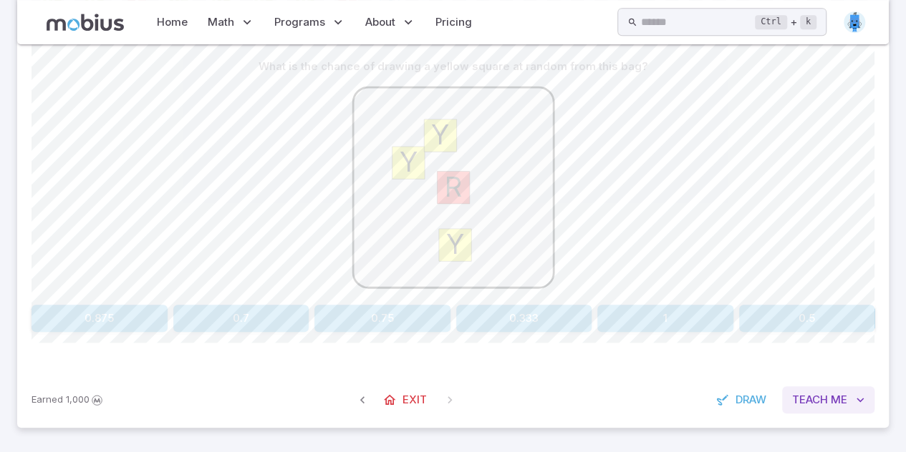
click at [798, 394] on span "Teach" at bounding box center [810, 400] width 36 height 16
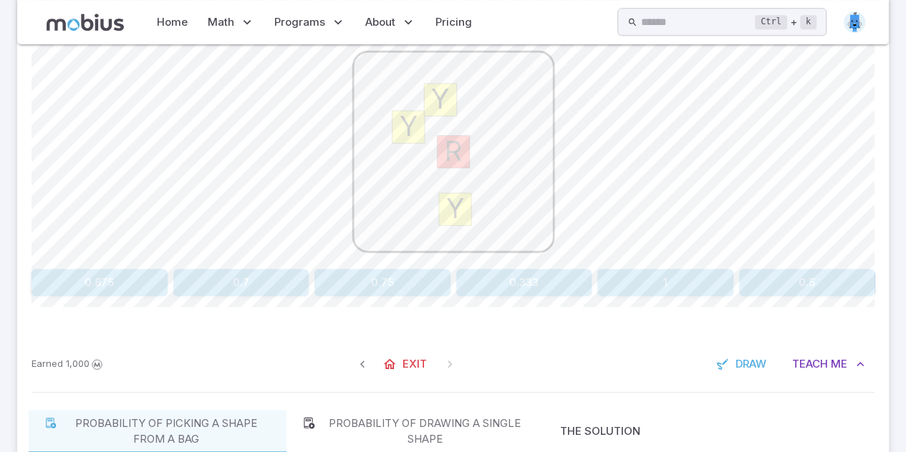
scroll to position [379, 0]
click at [408, 270] on button "0.75" at bounding box center [382, 281] width 136 height 27
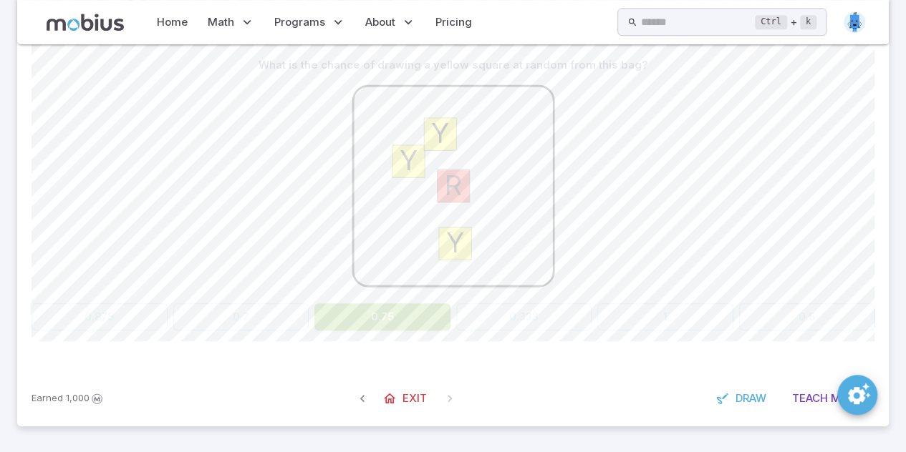
scroll to position [343, 0]
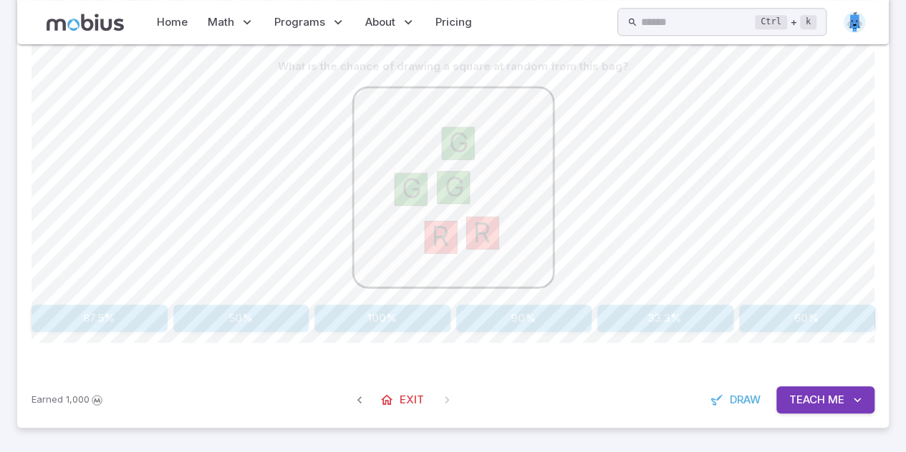
click at [351, 326] on button "100%" at bounding box center [382, 318] width 136 height 27
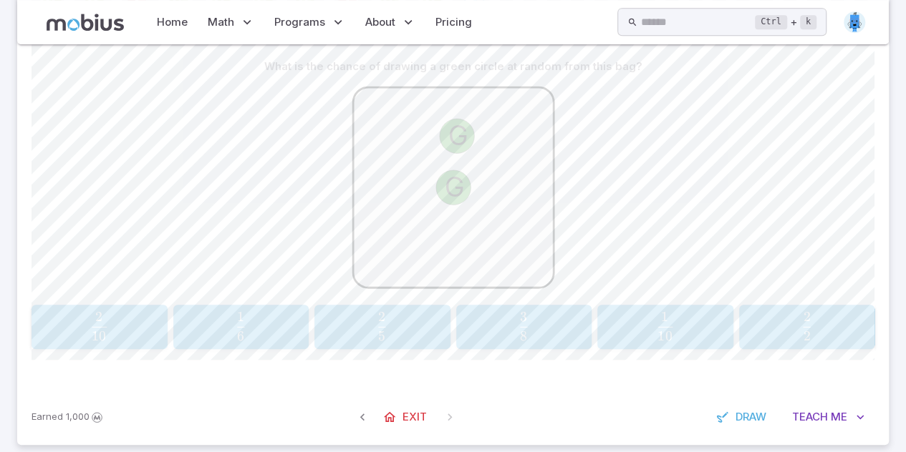
click at [788, 314] on span "2 2 ​" at bounding box center [806, 326] width 112 height 29
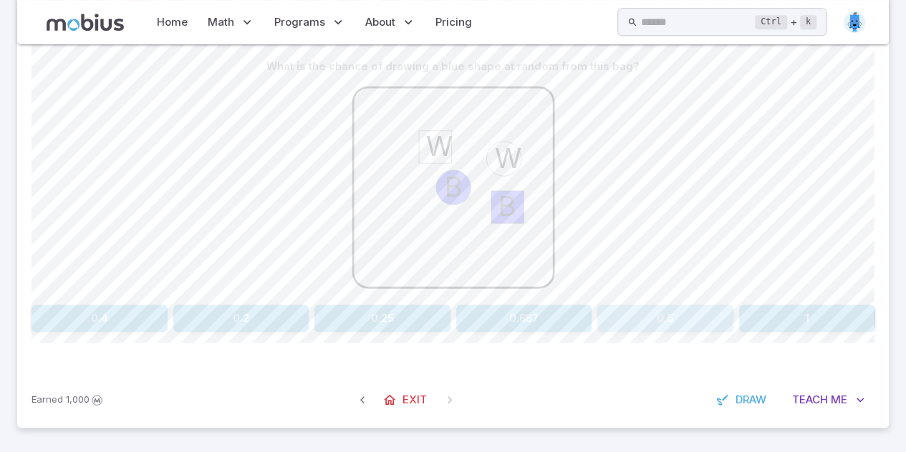
click at [668, 320] on button "0.5" at bounding box center [665, 318] width 136 height 27
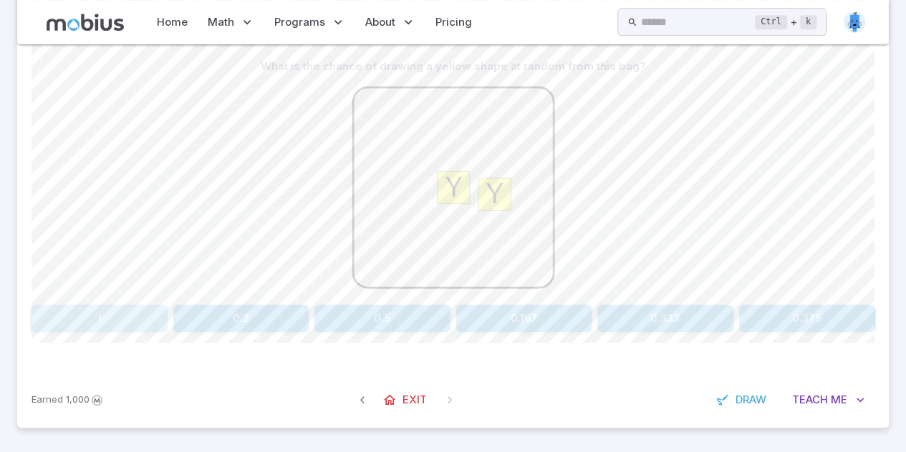
click at [100, 322] on button "1" at bounding box center [99, 318] width 136 height 27
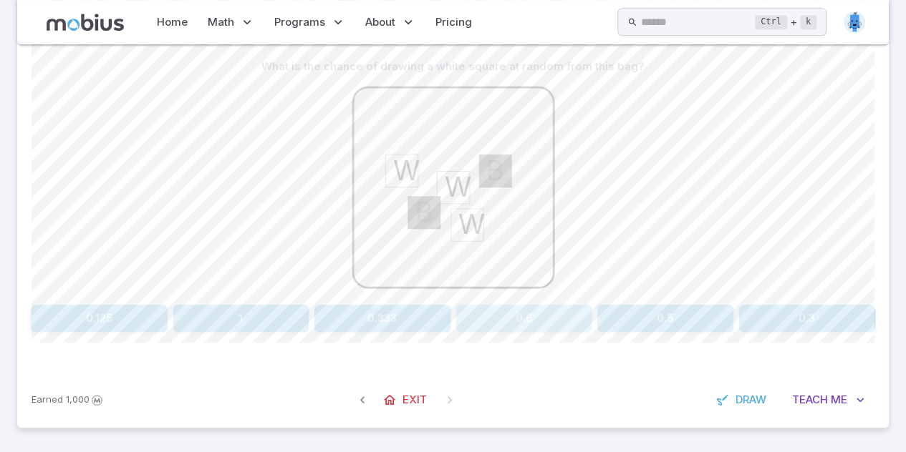
click at [487, 323] on button "0.6" at bounding box center [524, 318] width 136 height 27
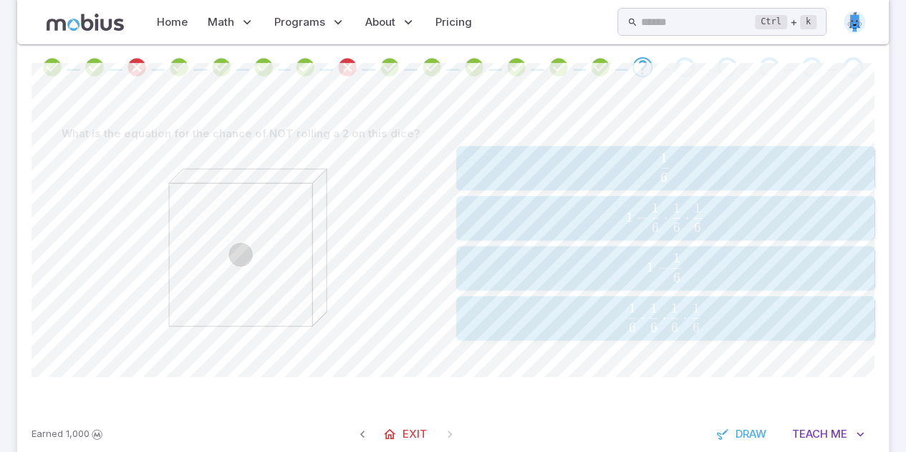
scroll to position [273, 0]
click at [352, 67] on icon "Review your answer" at bounding box center [346, 69] width 21 height 21
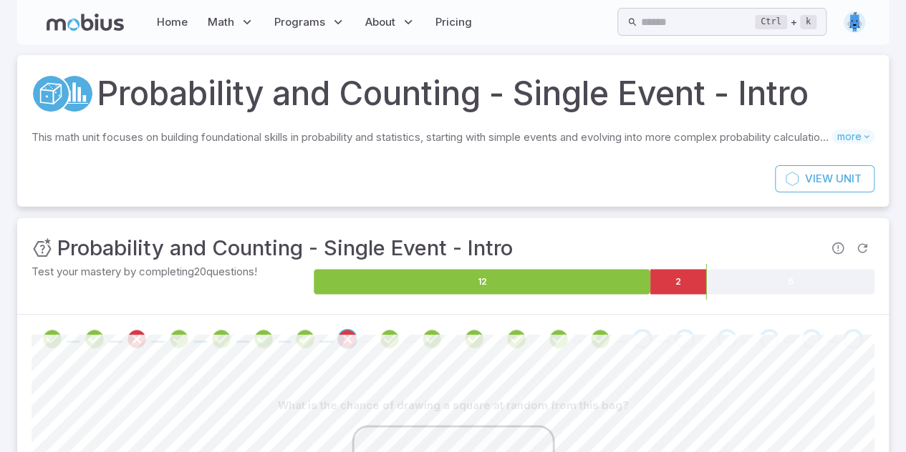
scroll to position [0, 0]
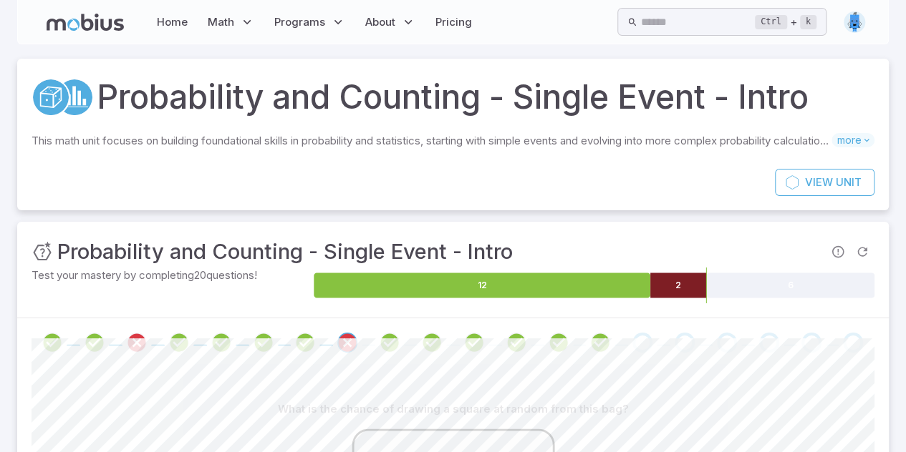
click at [697, 288] on icon at bounding box center [678, 285] width 56 height 25
click at [636, 341] on div "Go to the next question" at bounding box center [642, 343] width 20 height 20
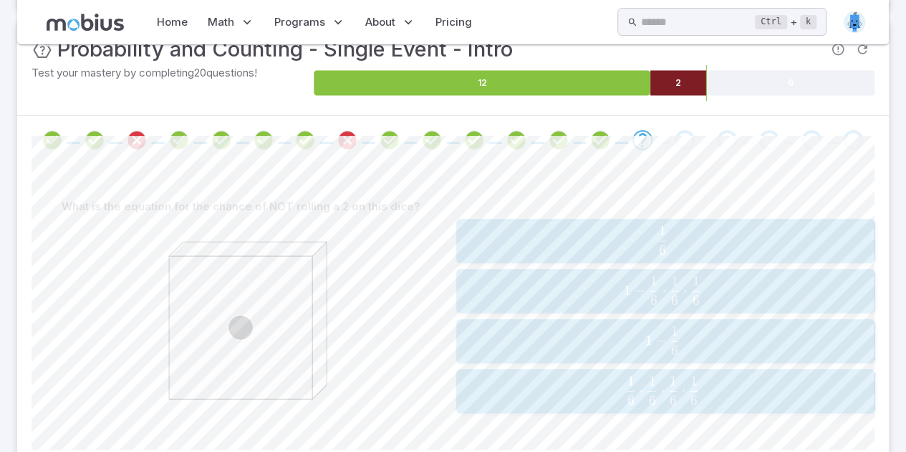
scroll to position [310, 0]
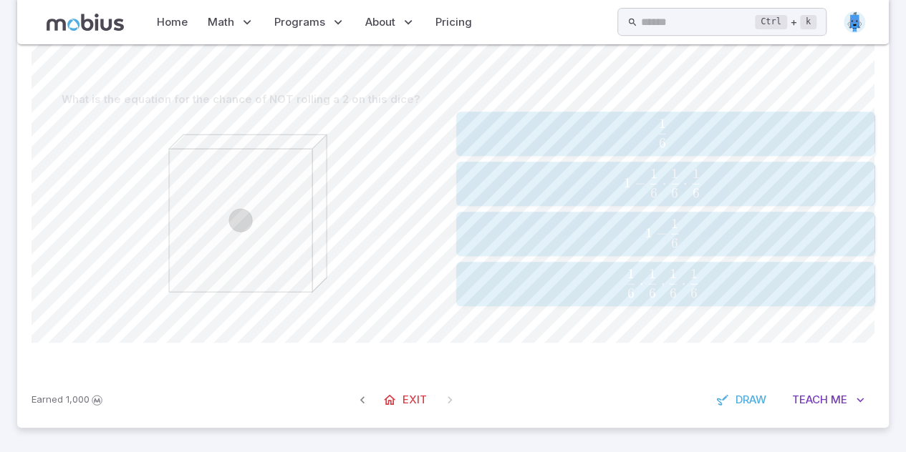
click at [805, 414] on div "Earned 1,000 Exit Draw Teach Me" at bounding box center [452, 400] width 871 height 56
click at [806, 404] on span "Teach" at bounding box center [810, 400] width 36 height 16
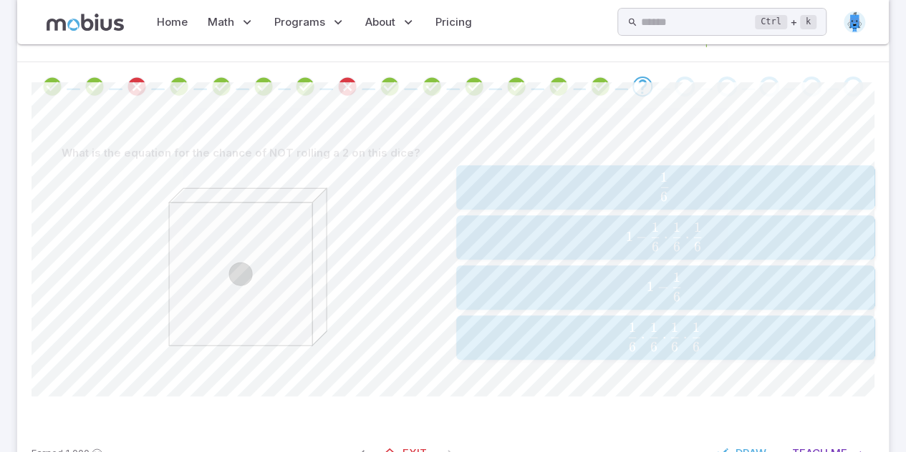
scroll to position [248, 0]
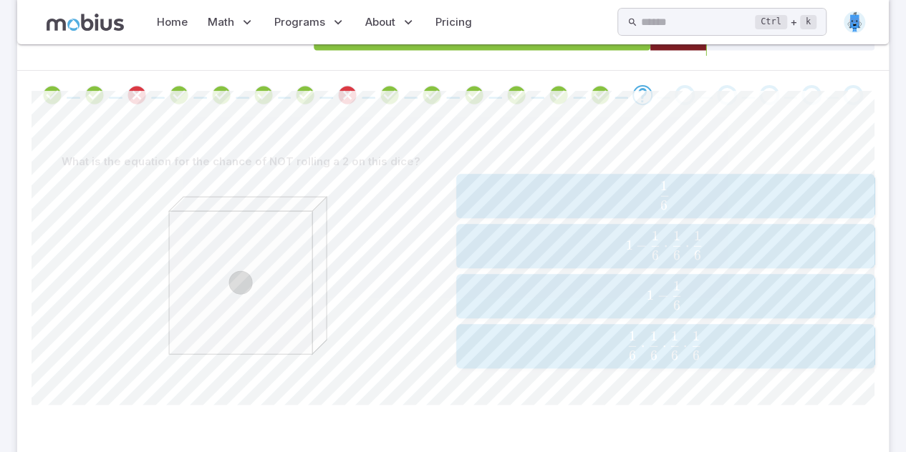
click at [137, 350] on icon at bounding box center [240, 282] width 215 height 215
click at [527, 286] on span "1 − 6 1 ​" at bounding box center [664, 295] width 364 height 29
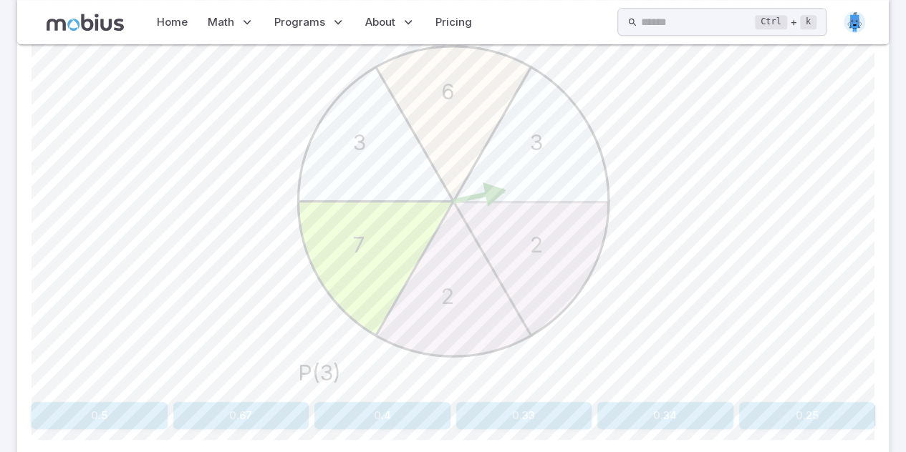
scroll to position [486, 0]
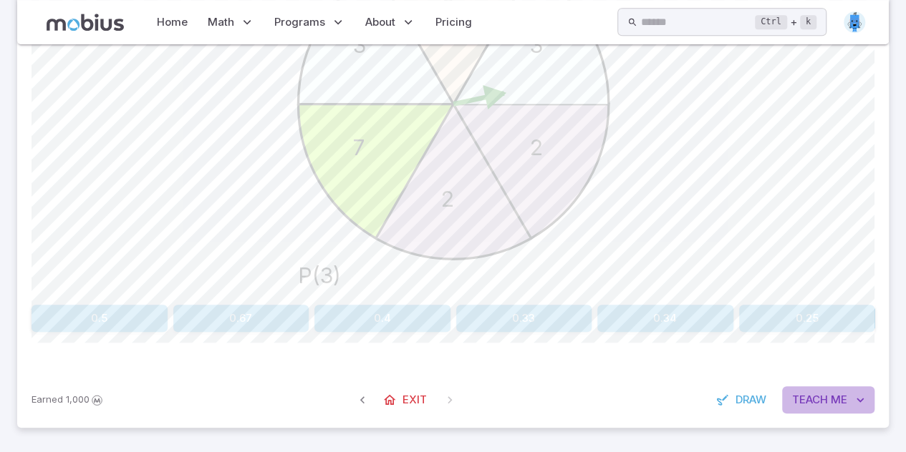
click at [810, 397] on span "Teach" at bounding box center [810, 400] width 36 height 16
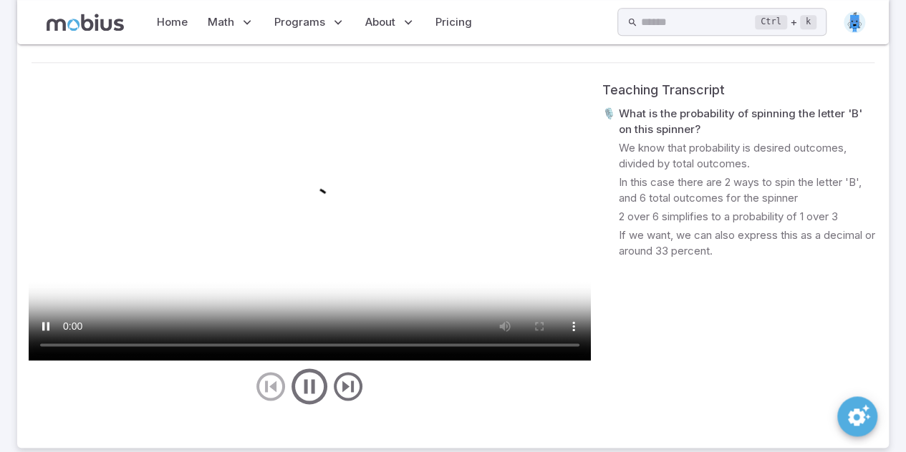
scroll to position [855, 0]
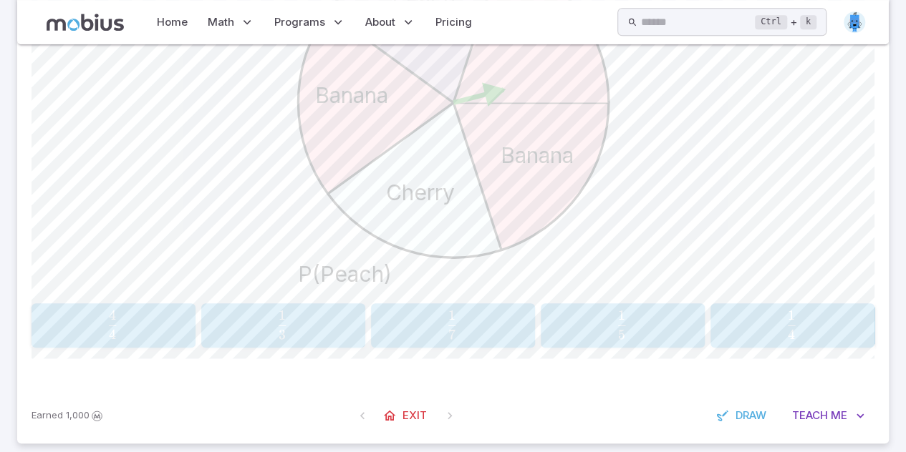
scroll to position [488, 0]
click at [631, 320] on span "5 1 ​" at bounding box center [621, 324] width 139 height 29
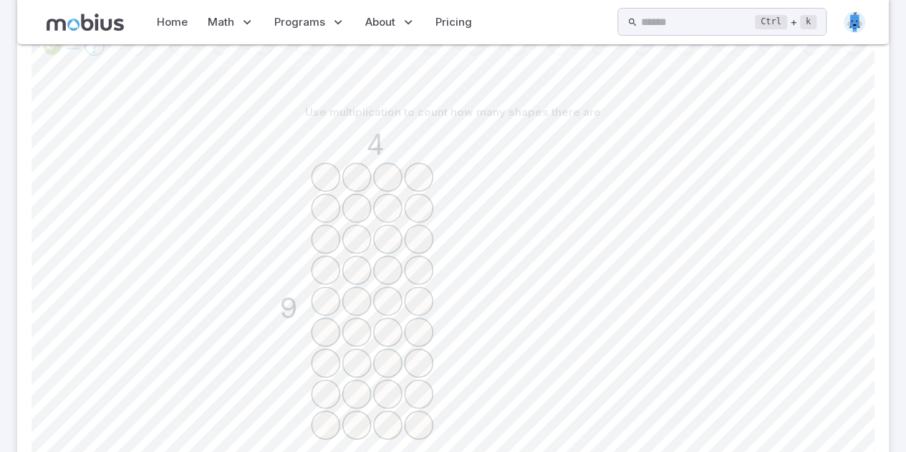
scroll to position [486, 0]
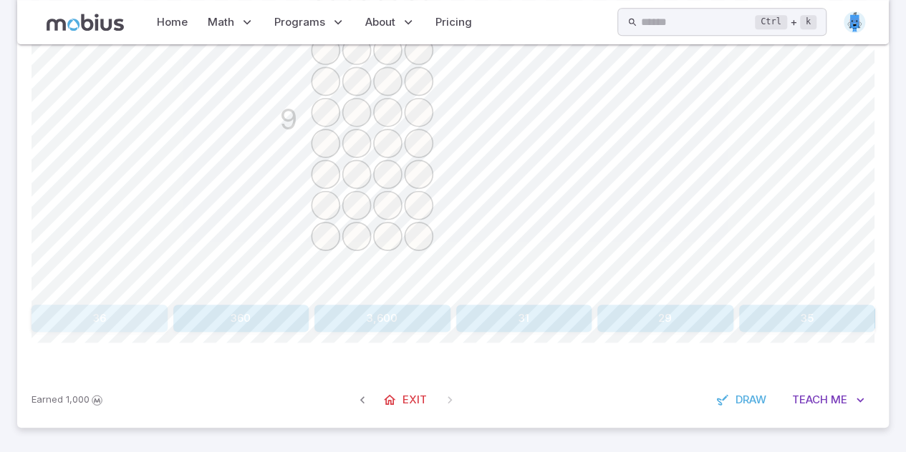
click at [148, 309] on button "36" at bounding box center [99, 318] width 136 height 27
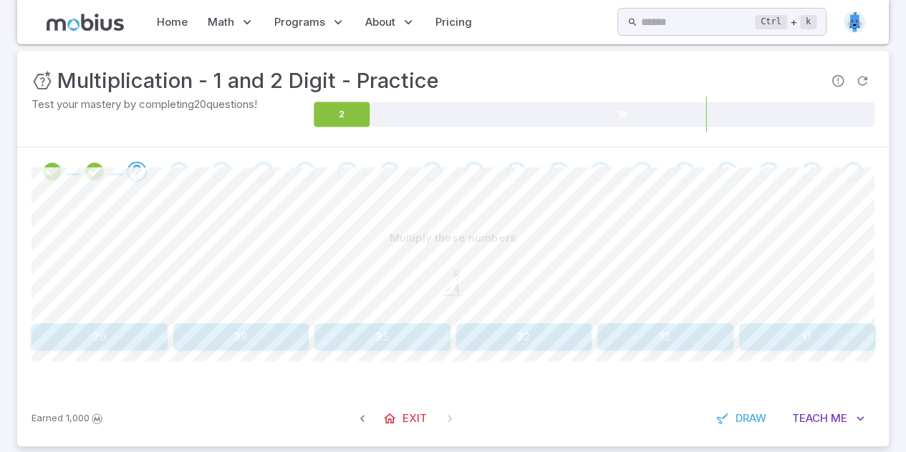
scroll to position [170, 0]
click at [523, 336] on button "32" at bounding box center [524, 337] width 136 height 27
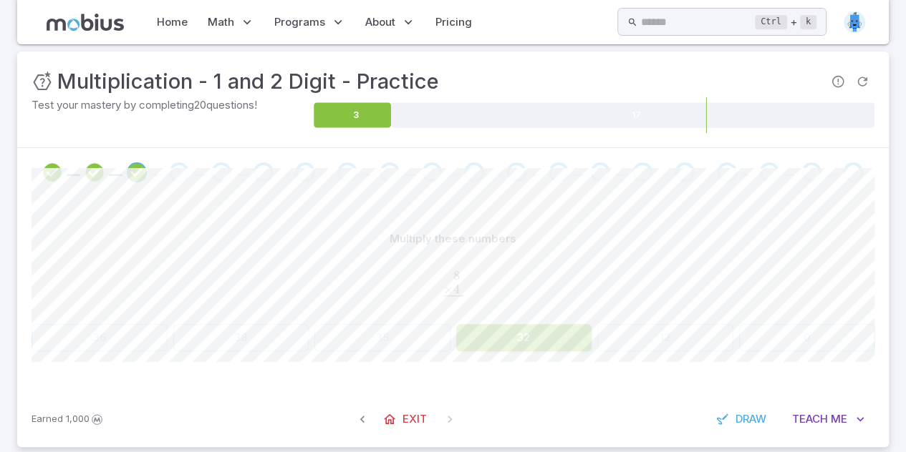
scroll to position [168, 0]
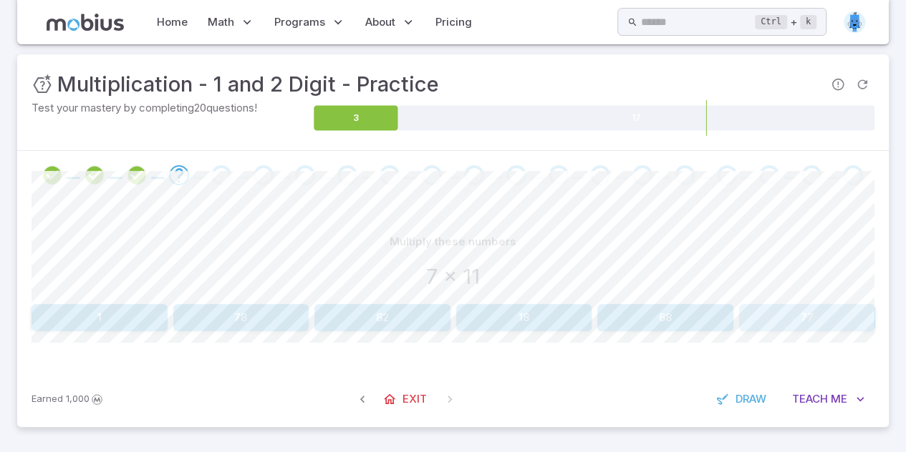
click at [829, 319] on button "77" at bounding box center [807, 317] width 136 height 27
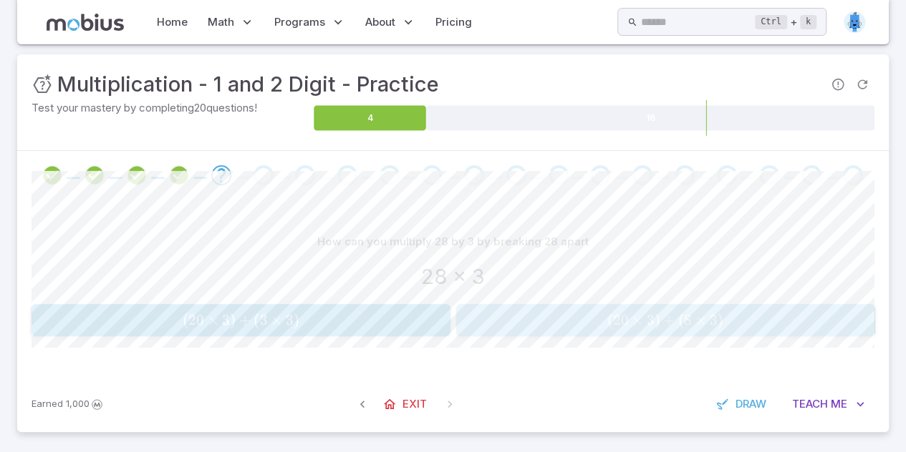
click at [623, 321] on span "20" at bounding box center [620, 320] width 16 height 18
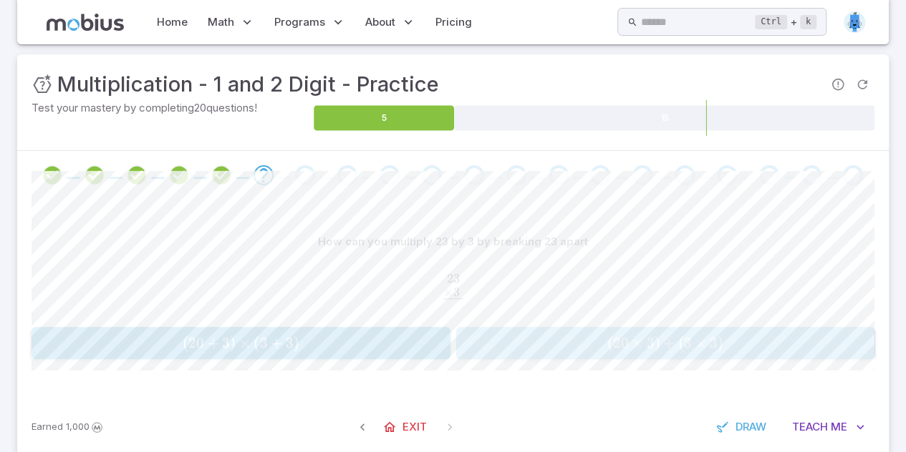
click at [542, 345] on span "( 20 × 3 ) + ( 3 × 3 )" at bounding box center [664, 343] width 409 height 18
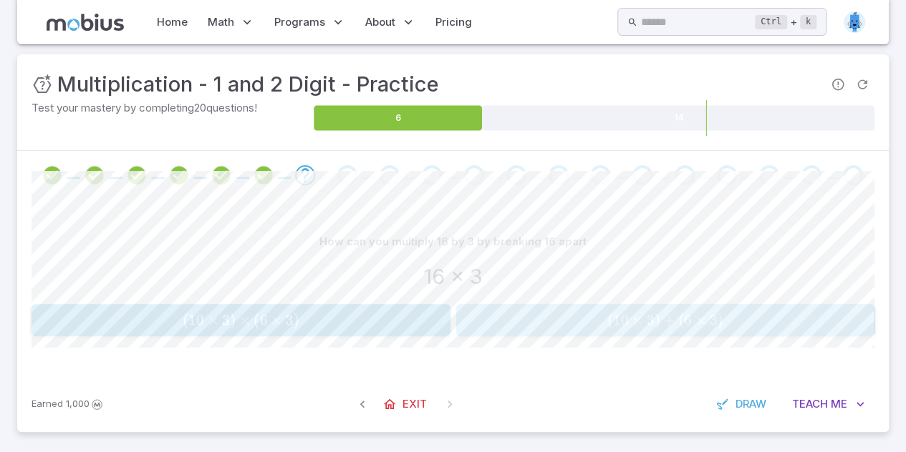
click at [515, 321] on span "( 10 × 3 ) + ( 6 × 3 )" at bounding box center [664, 320] width 409 height 18
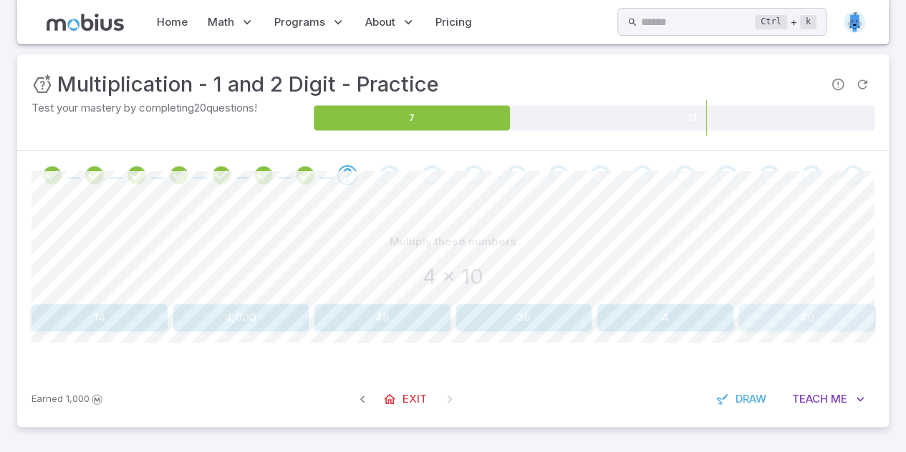
click at [807, 315] on button "40" at bounding box center [807, 317] width 136 height 27
click at [669, 304] on button "72" at bounding box center [665, 317] width 136 height 27
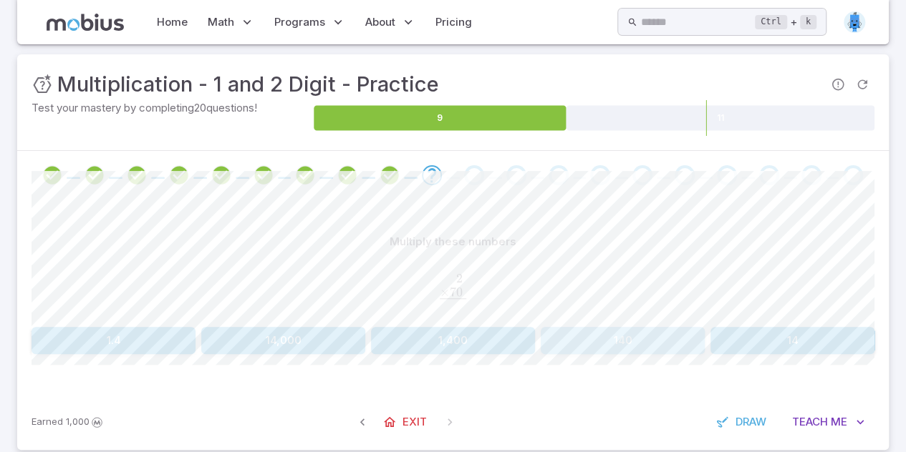
click at [594, 347] on button "140" at bounding box center [622, 340] width 164 height 27
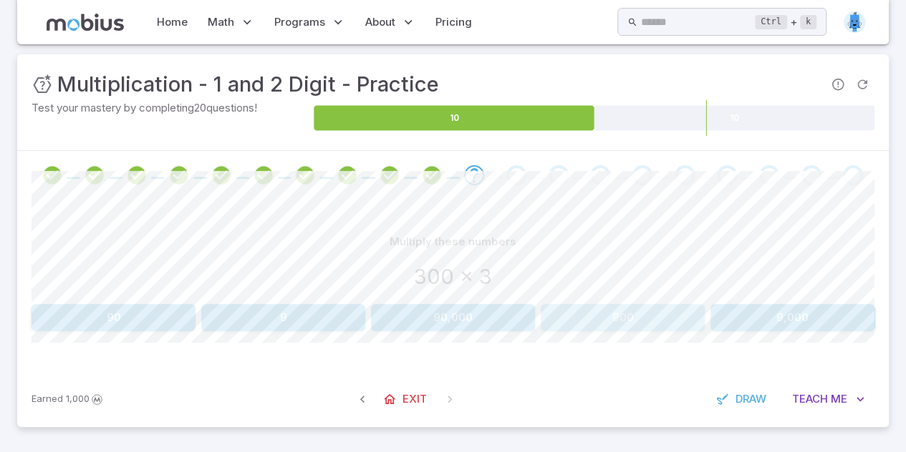
click at [641, 318] on button "900" at bounding box center [622, 317] width 164 height 27
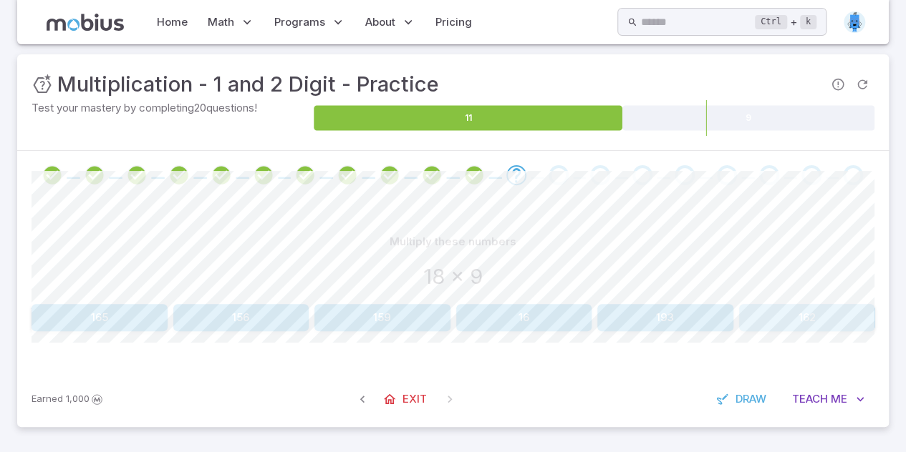
click at [774, 306] on button "162" at bounding box center [807, 317] width 136 height 27
click at [486, 336] on div "Multiply these numbers 30 x 9 2,700 27 270 27,000 3 Canvas actions 100 % Exit […" at bounding box center [452, 286] width 843 height 172
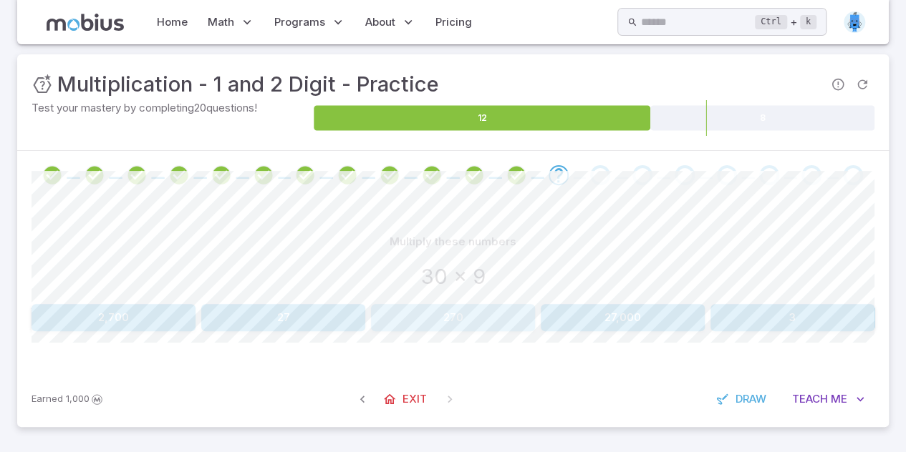
click at [482, 321] on button "270" at bounding box center [453, 317] width 164 height 27
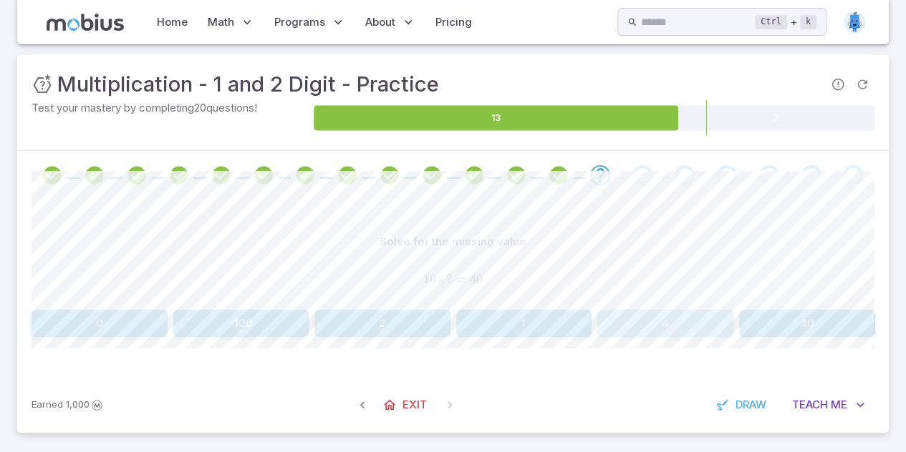
click at [654, 321] on button "4" at bounding box center [665, 323] width 136 height 27
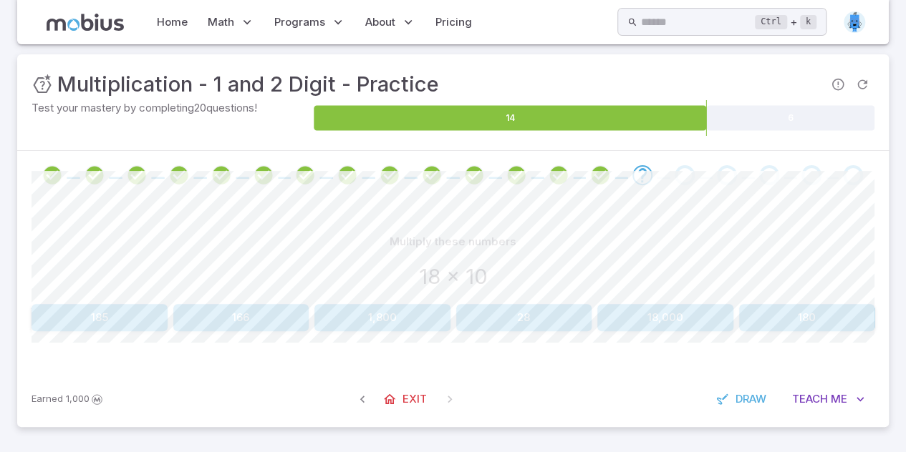
click at [787, 317] on button "180" at bounding box center [807, 317] width 136 height 27
click at [169, 320] on button "270" at bounding box center [113, 317] width 164 height 27
click at [485, 309] on button "76" at bounding box center [524, 317] width 136 height 27
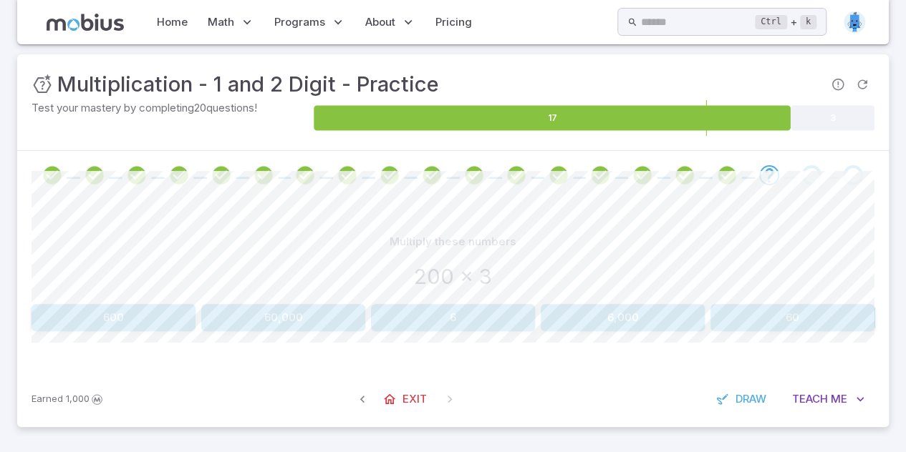
click at [165, 315] on button "600" at bounding box center [113, 317] width 164 height 27
click at [779, 298] on div "Multiply these numbers 5 x 18 101 86 23 76 107 90" at bounding box center [452, 279] width 843 height 103
click at [776, 313] on button "90" at bounding box center [807, 317] width 136 height 27
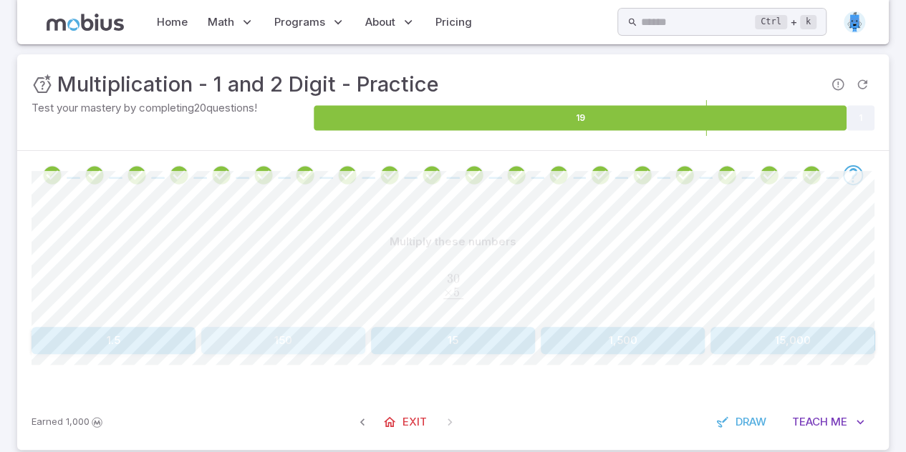
click at [319, 339] on button "150" at bounding box center [283, 340] width 164 height 27
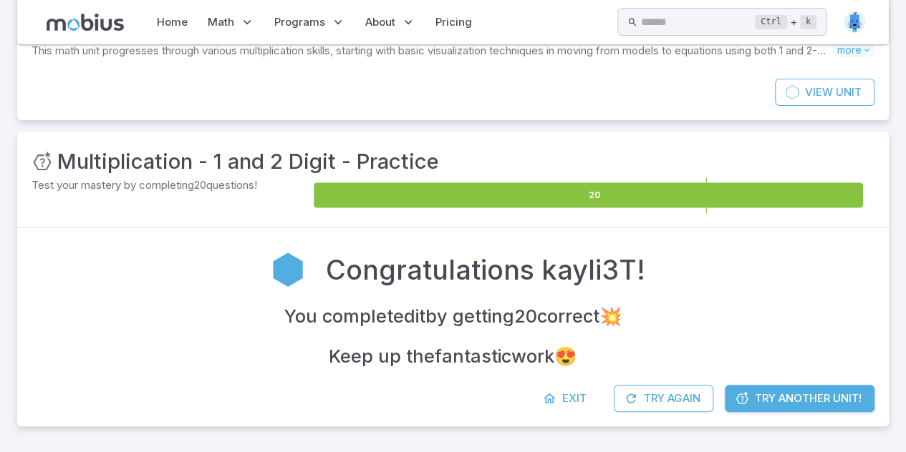
scroll to position [89, 0]
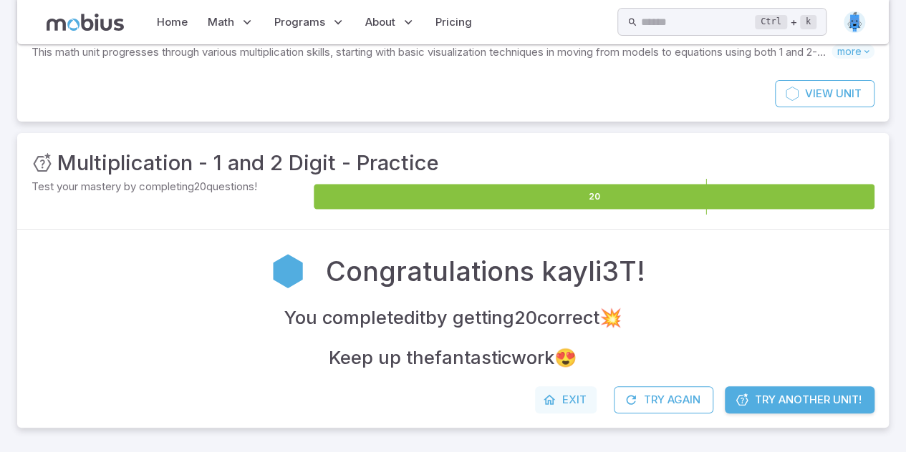
click at [568, 403] on span "Exit" at bounding box center [574, 400] width 24 height 16
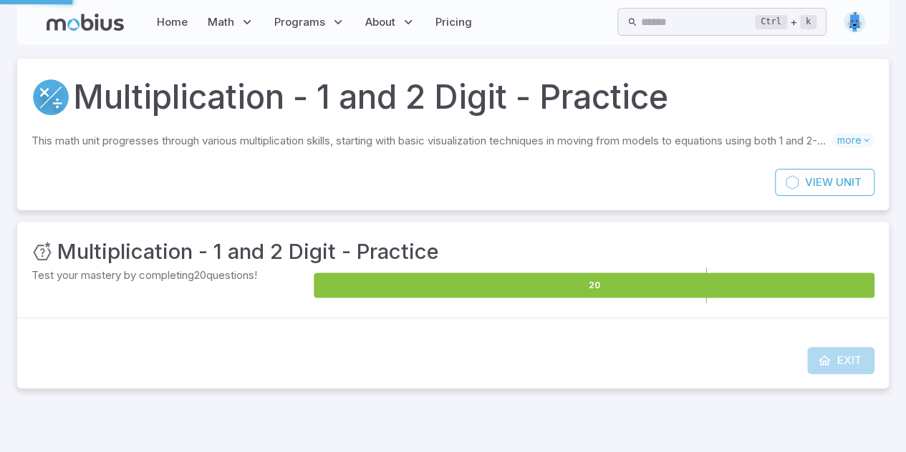
scroll to position [0, 0]
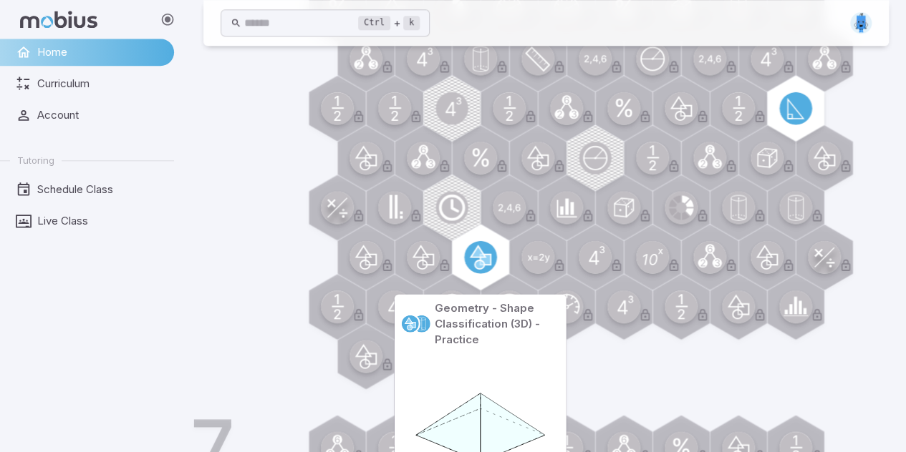
scroll to position [885, 0]
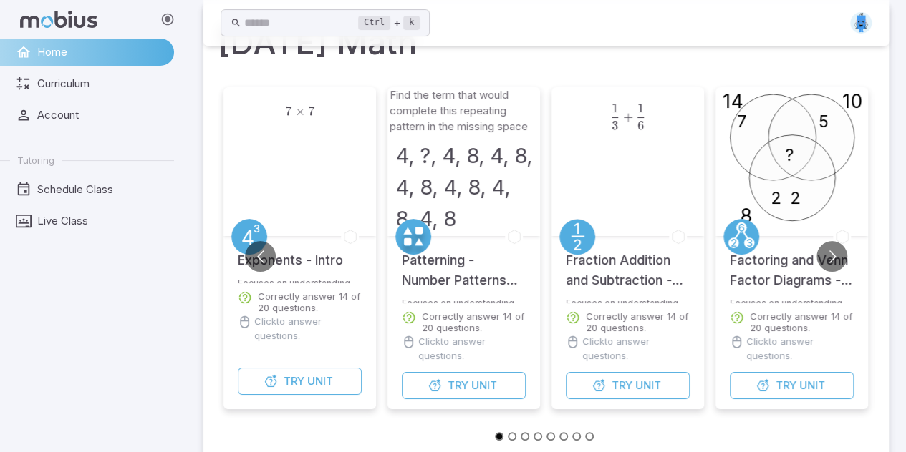
scroll to position [57, 0]
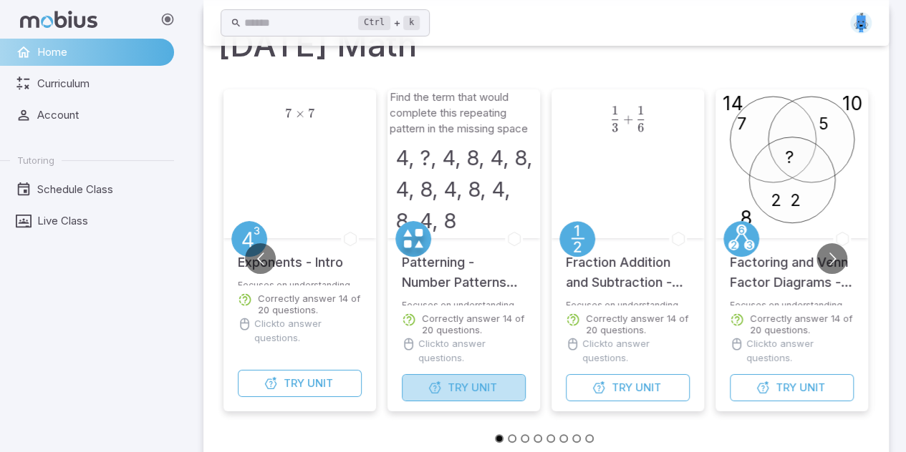
click at [497, 392] on button "Try Unit" at bounding box center [464, 387] width 124 height 27
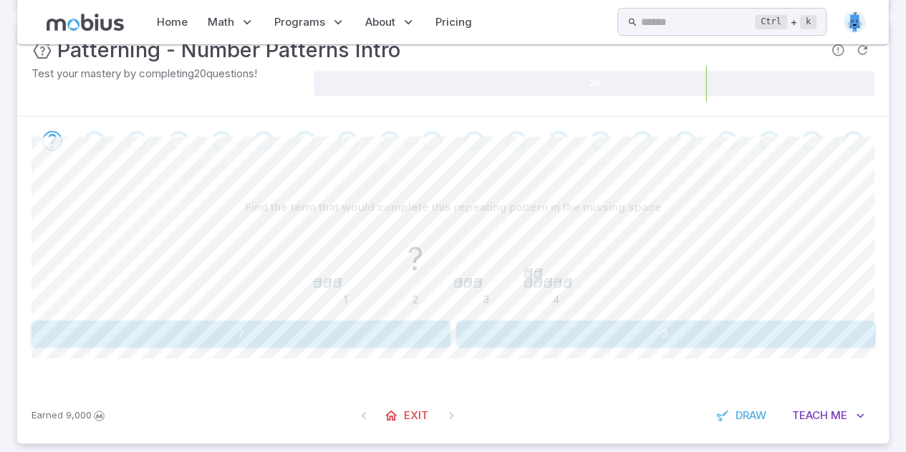
scroll to position [218, 0]
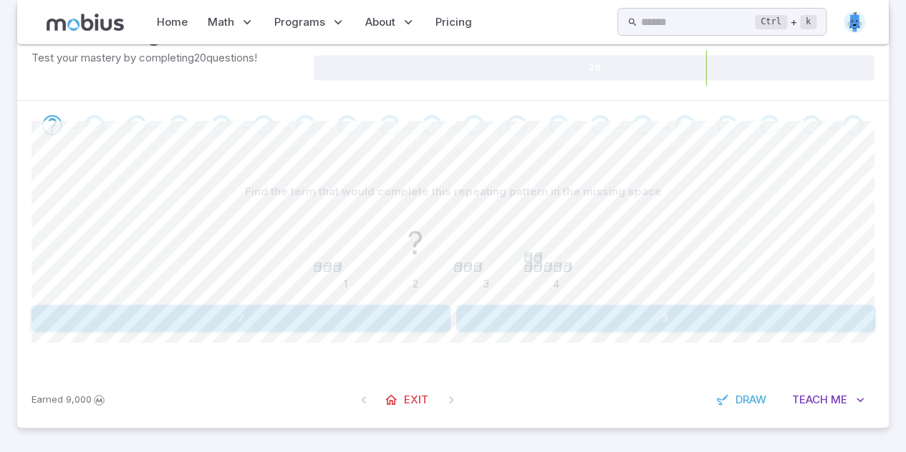
click at [407, 327] on button "7" at bounding box center [240, 318] width 419 height 27
click at [508, 314] on button "5, 9, 5, 9" at bounding box center [665, 318] width 419 height 27
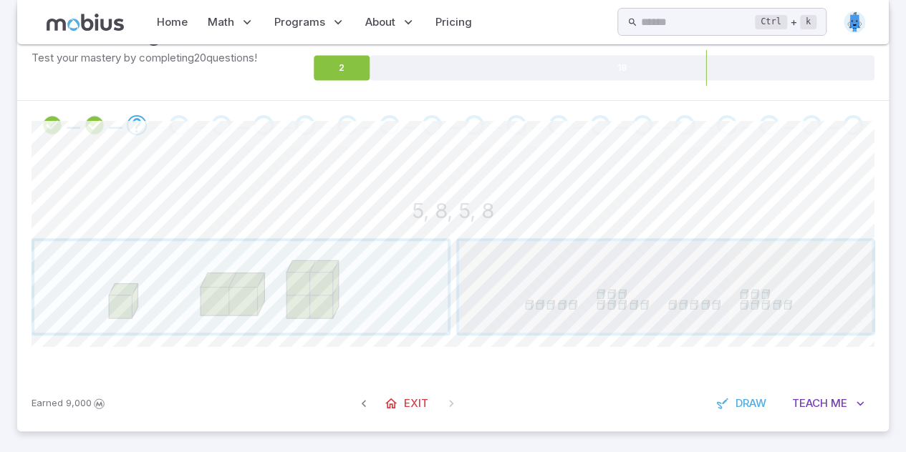
click at [554, 288] on span "button" at bounding box center [665, 287] width 413 height 92
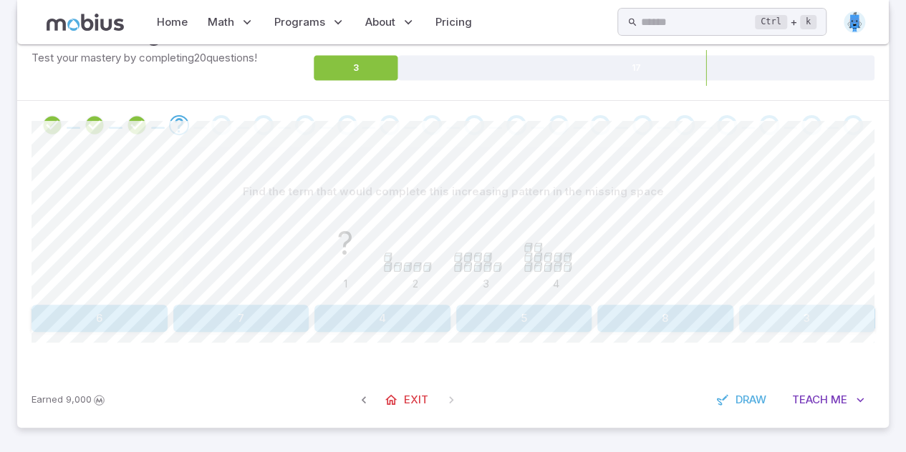
click at [762, 316] on button "3" at bounding box center [807, 318] width 136 height 27
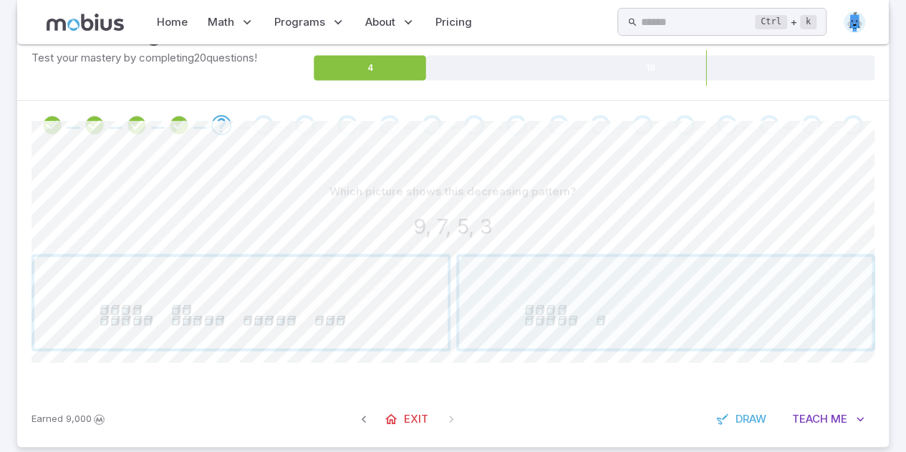
click at [281, 342] on span "button" at bounding box center [240, 303] width 413 height 92
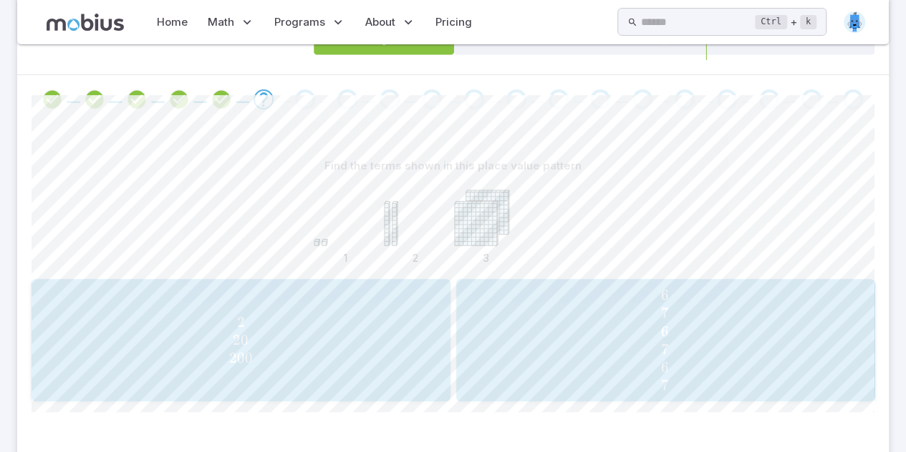
scroll to position [248, 0]
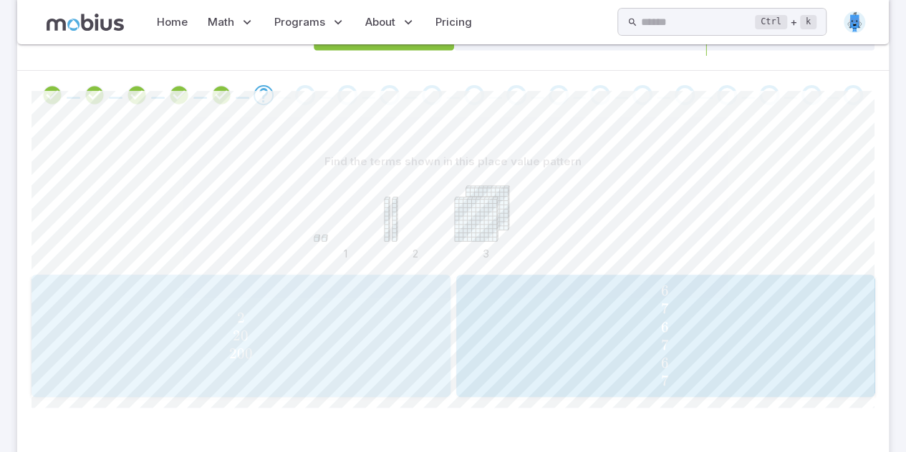
click at [413, 319] on span "2 20 200" at bounding box center [240, 336] width 409 height 54
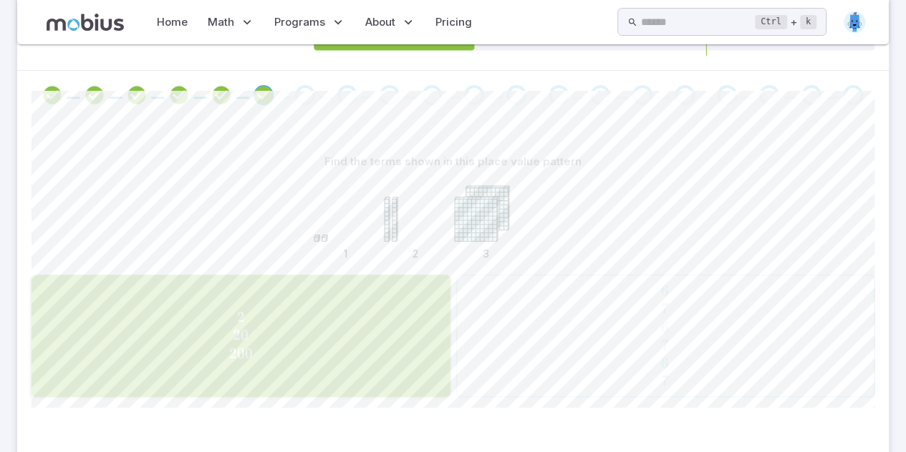
scroll to position [218, 0]
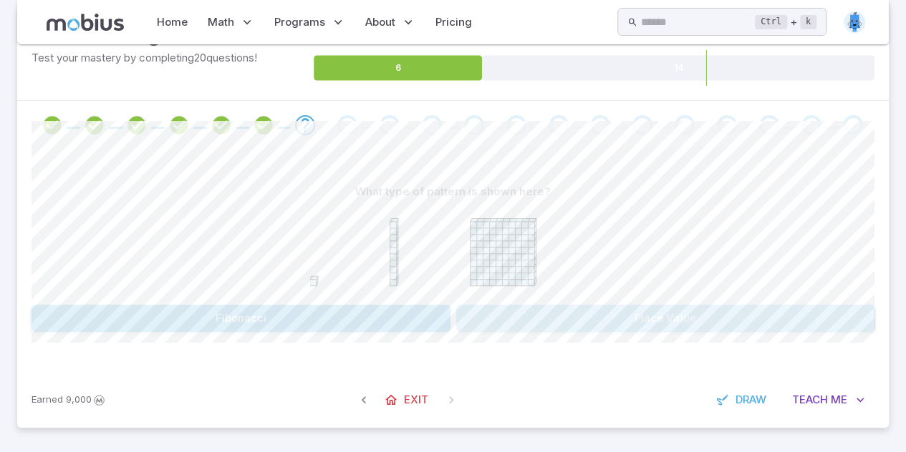
click at [518, 307] on button "Place Value" at bounding box center [665, 318] width 419 height 27
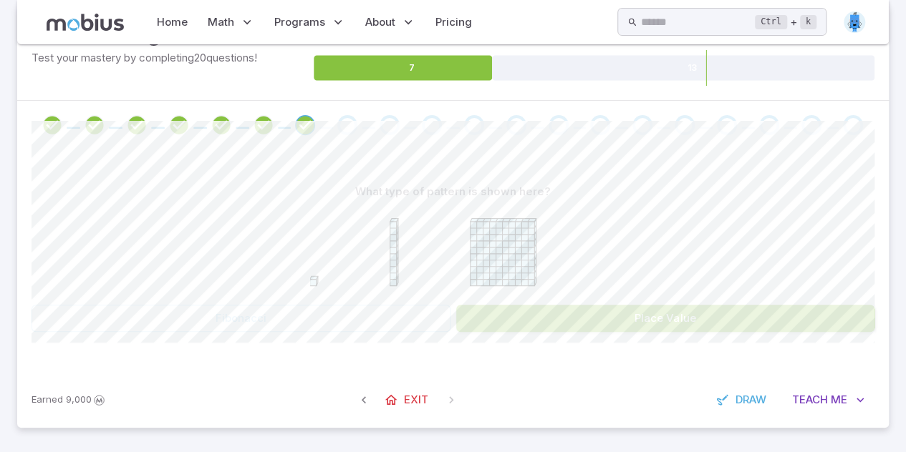
scroll to position [168, 0]
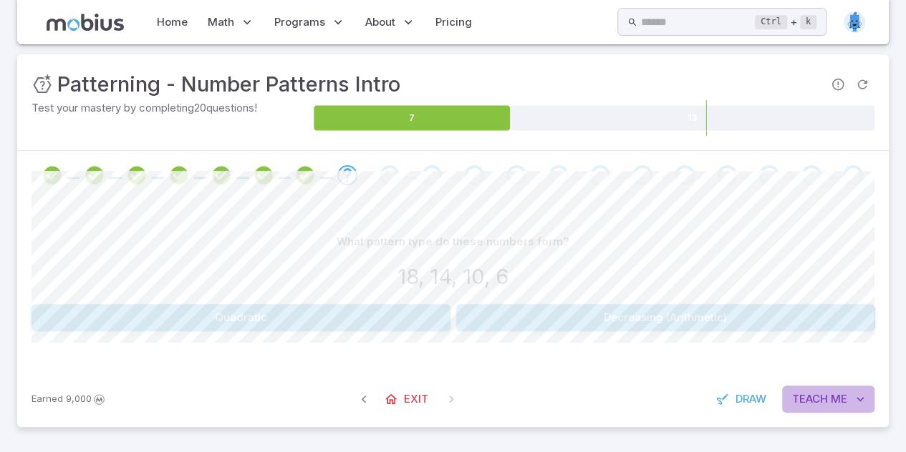
click at [815, 404] on span "Teach" at bounding box center [810, 400] width 36 height 16
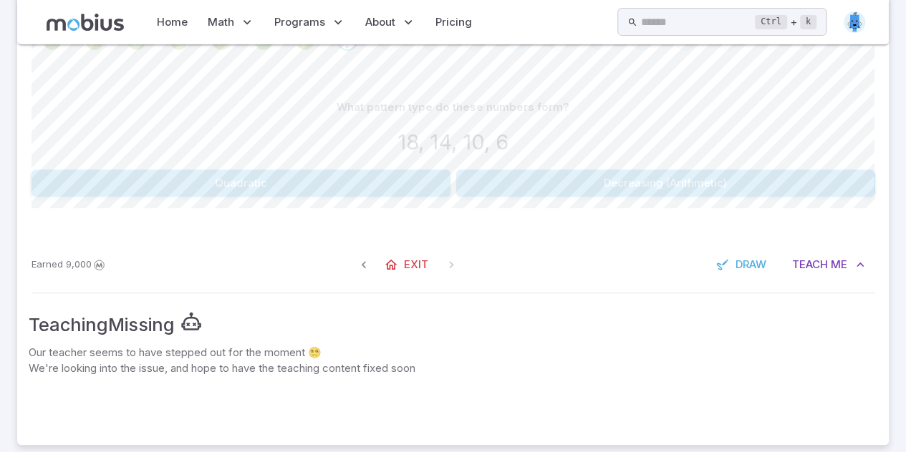
scroll to position [319, 0]
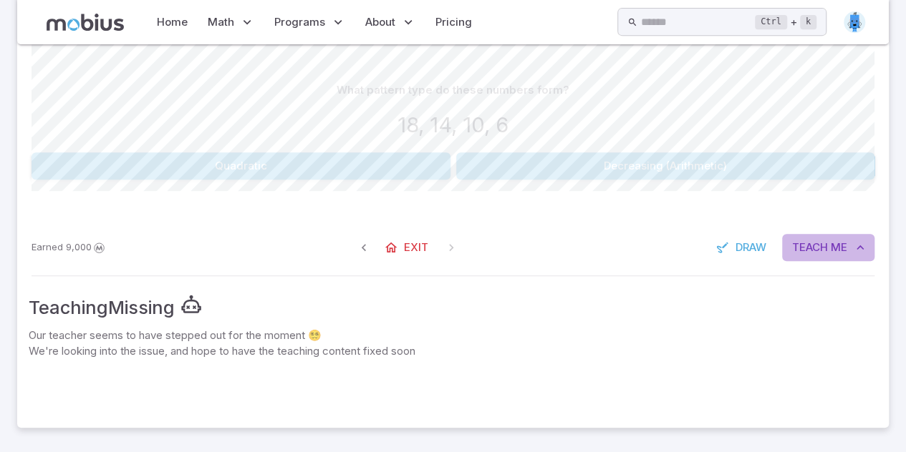
click at [809, 254] on button "Teach Me" at bounding box center [828, 247] width 92 height 27
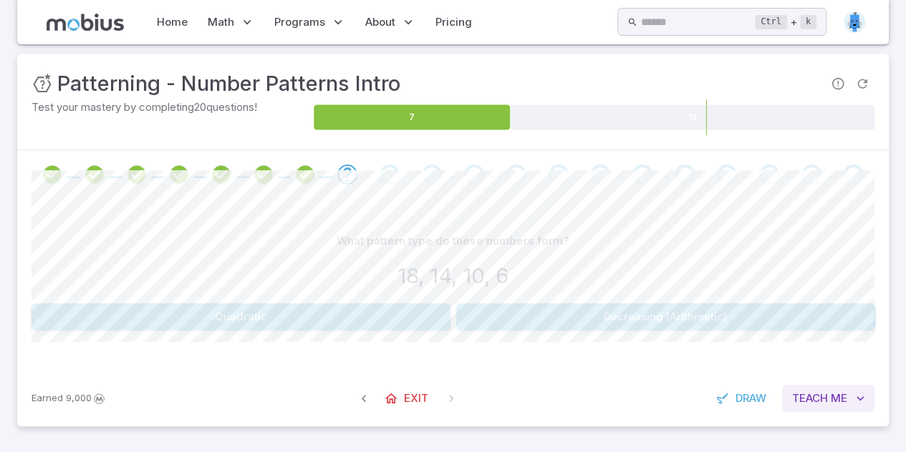
scroll to position [168, 0]
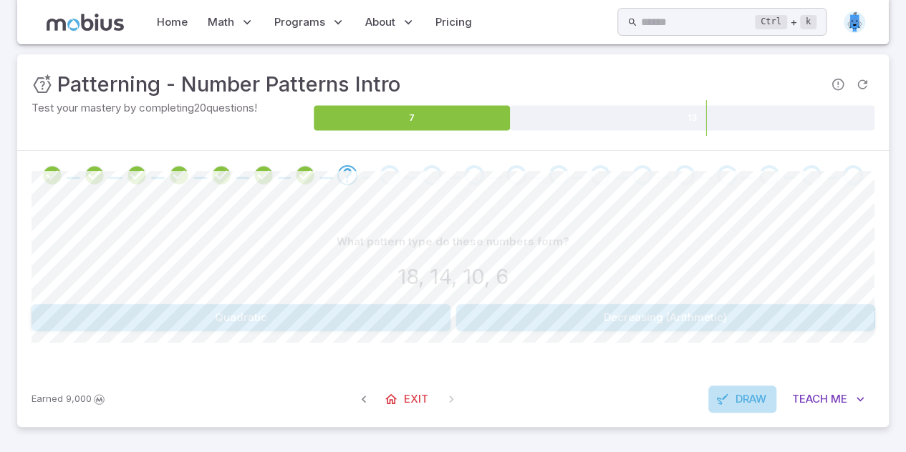
click at [722, 394] on icon "button" at bounding box center [722, 399] width 14 height 14
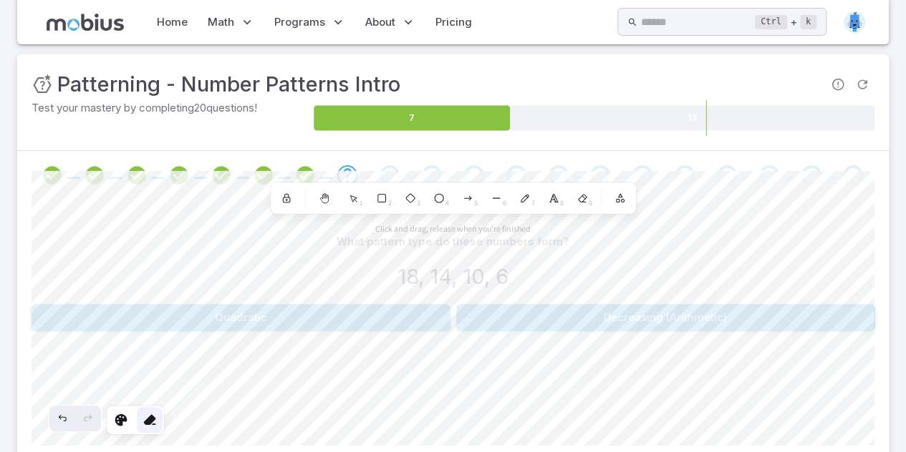
click at [150, 422] on icon at bounding box center [149, 420] width 14 height 14
click at [454, 419] on button "Scroll back to content" at bounding box center [452, 410] width 115 height 29
click at [326, 204] on div at bounding box center [324, 198] width 26 height 26
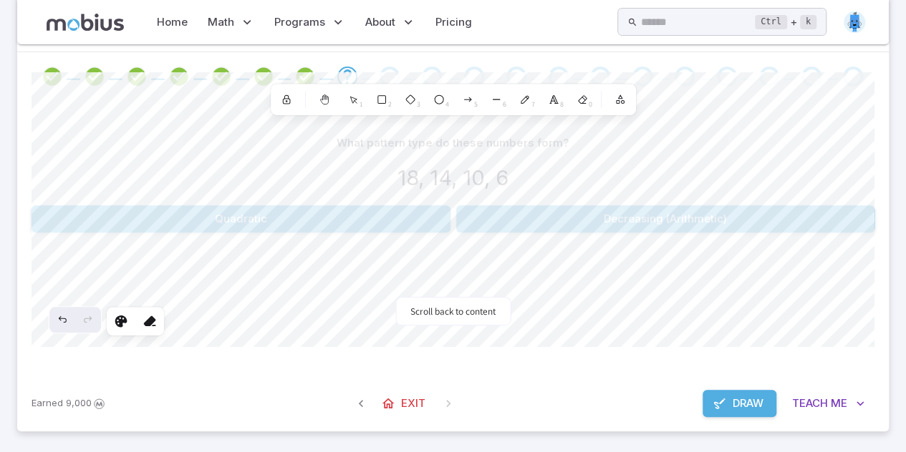
scroll to position [271, 0]
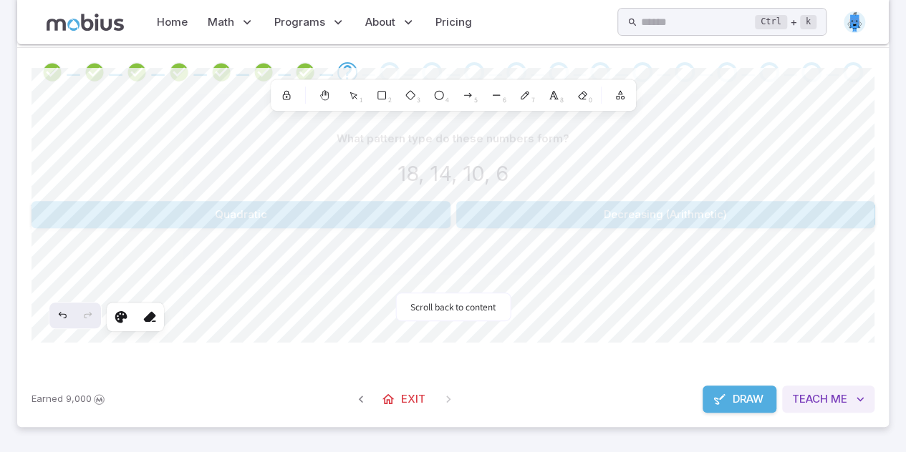
click at [792, 402] on span "Teach" at bounding box center [810, 400] width 36 height 16
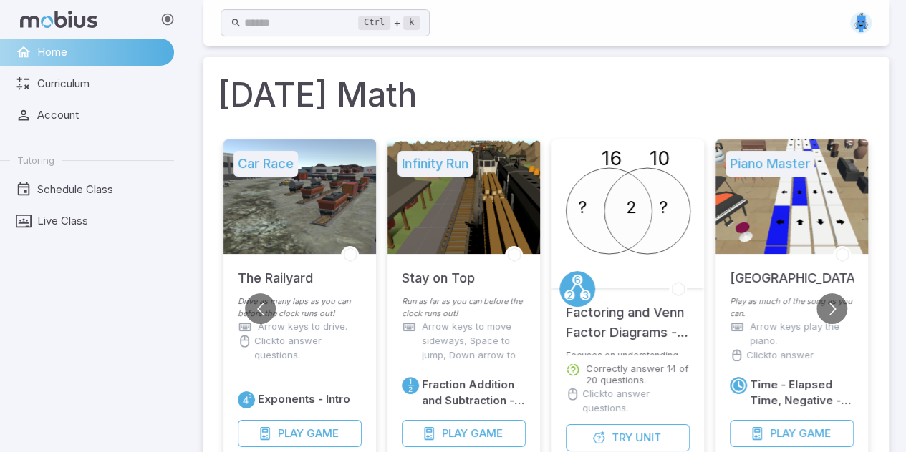
scroll to position [0, 0]
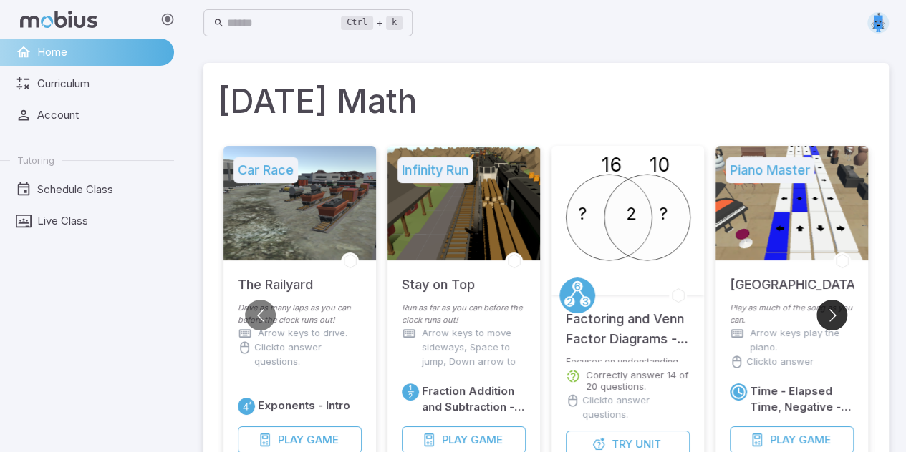
click at [836, 326] on button "Go to next slide" at bounding box center [831, 315] width 31 height 31
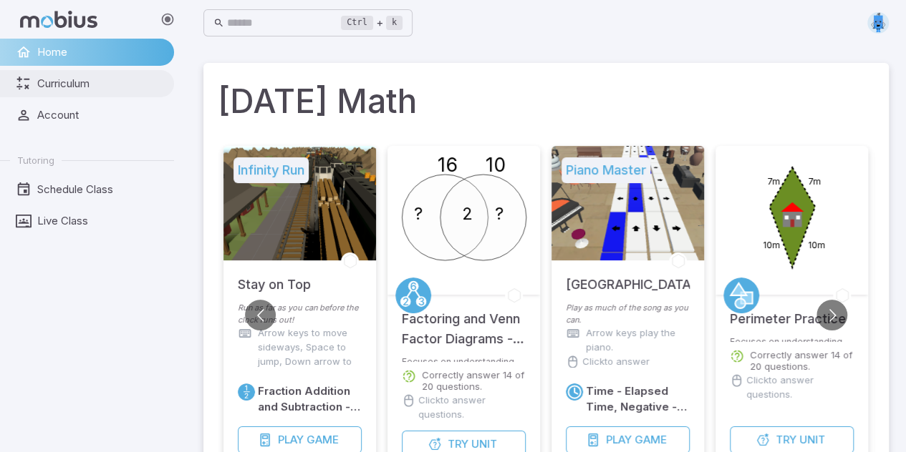
click at [99, 84] on span "Curriculum" at bounding box center [100, 84] width 127 height 16
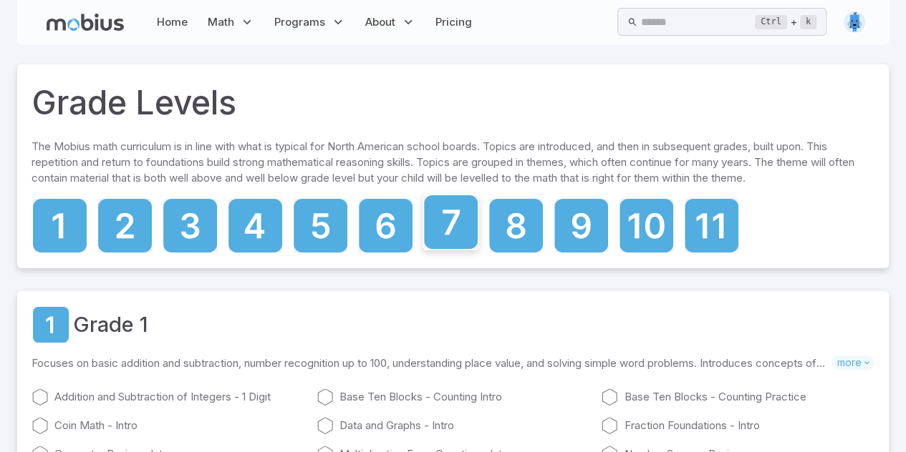
click at [458, 238] on icon at bounding box center [451, 222] width 54 height 54
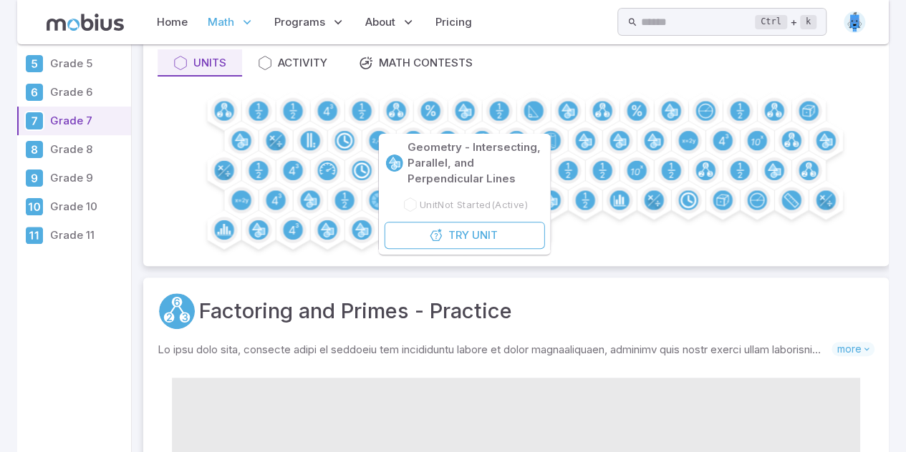
scroll to position [131, 0]
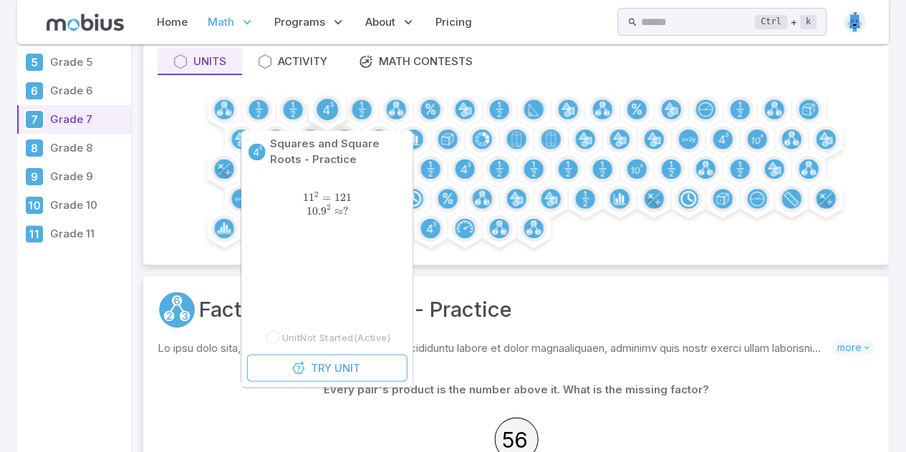
click at [328, 102] on circle at bounding box center [326, 109] width 21 height 21
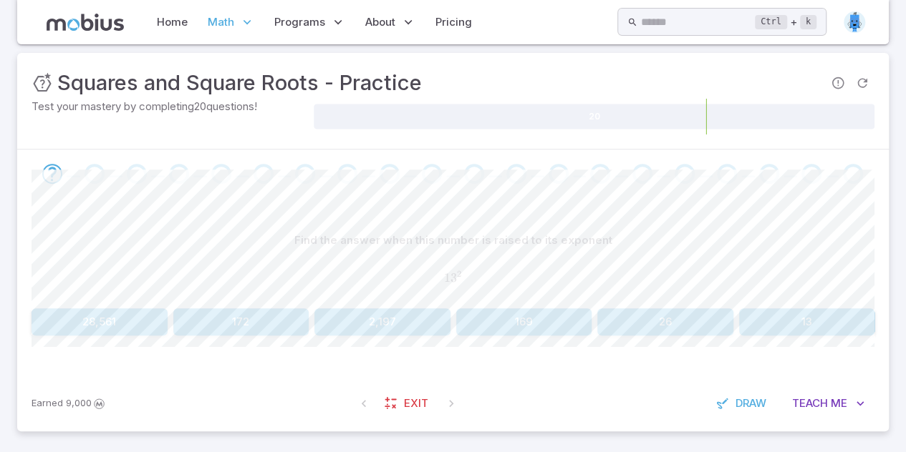
scroll to position [197, 0]
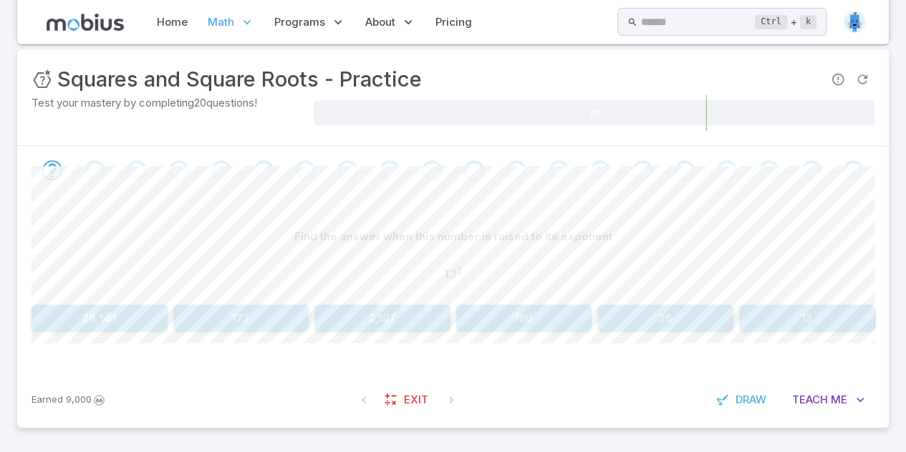
click at [539, 312] on button "169" at bounding box center [524, 318] width 136 height 27
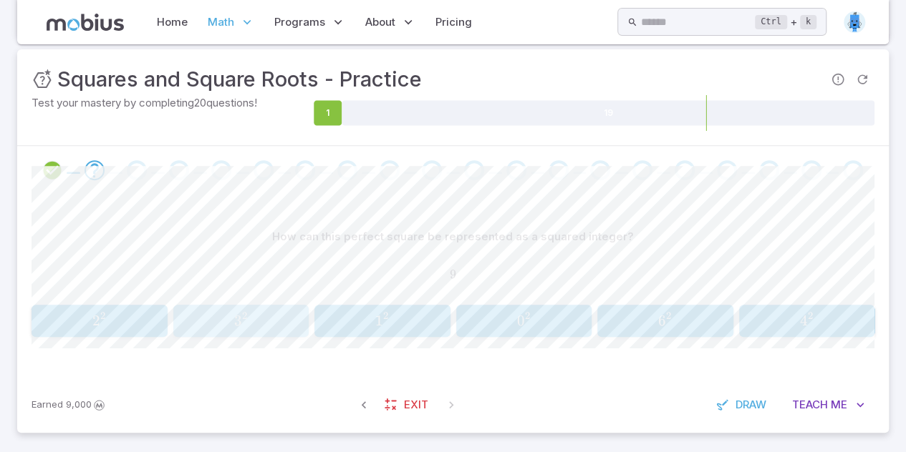
click at [258, 306] on button "3 2 3^2 3 2" at bounding box center [241, 321] width 136 height 32
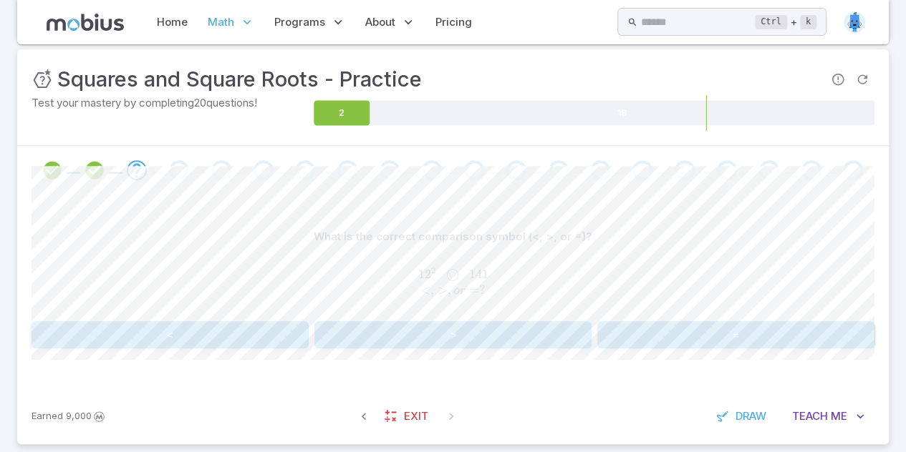
click at [485, 340] on button ">" at bounding box center [452, 334] width 277 height 27
click at [266, 338] on button "<" at bounding box center [169, 334] width 277 height 27
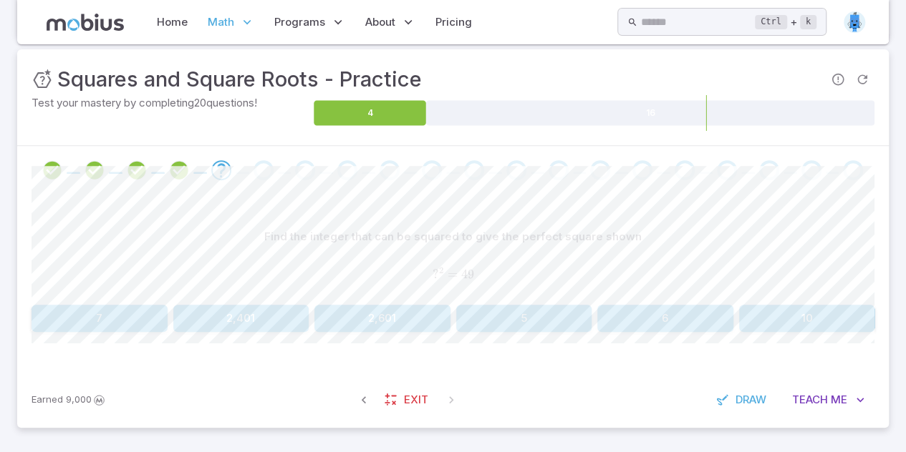
click at [150, 299] on div "Find the integer that can be squared to give the perfect square shown ? 2 = 49 …" at bounding box center [452, 277] width 843 height 109
click at [152, 311] on button "7" at bounding box center [99, 318] width 136 height 27
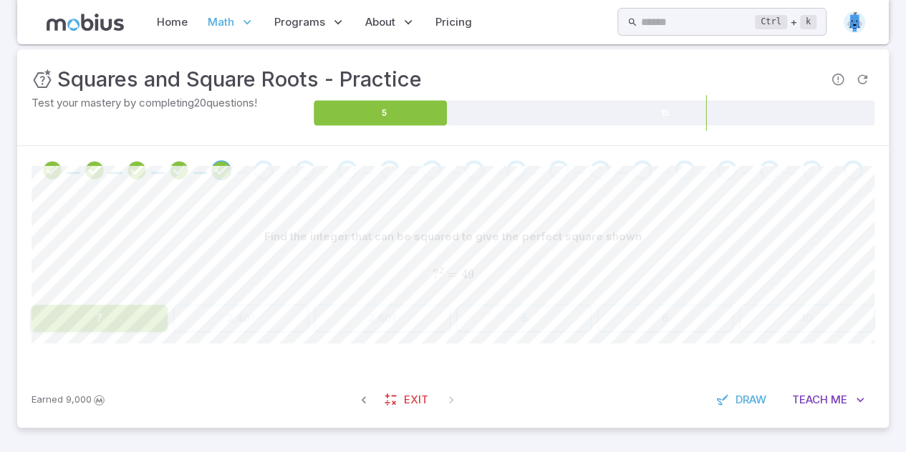
scroll to position [192, 0]
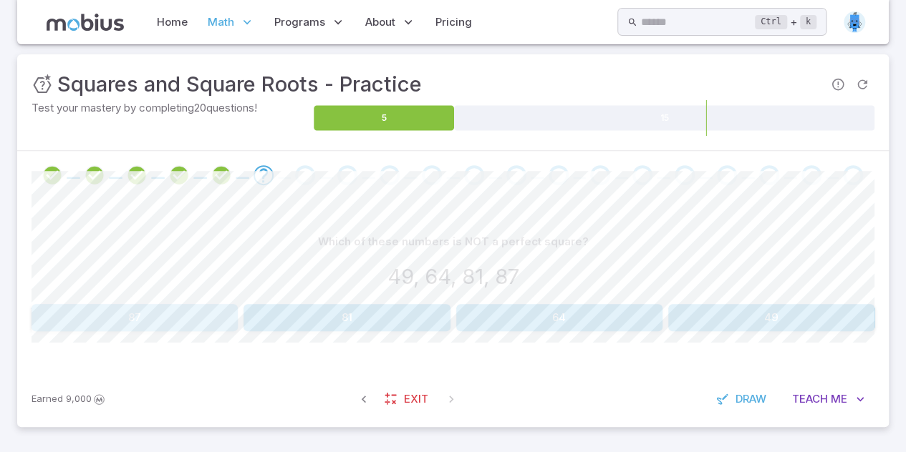
click at [197, 318] on button "87" at bounding box center [134, 317] width 206 height 27
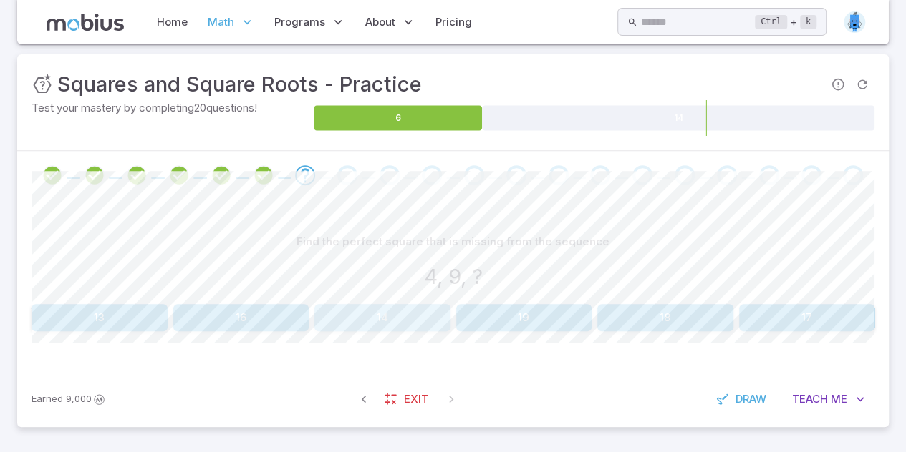
click at [419, 310] on button "14" at bounding box center [382, 317] width 136 height 27
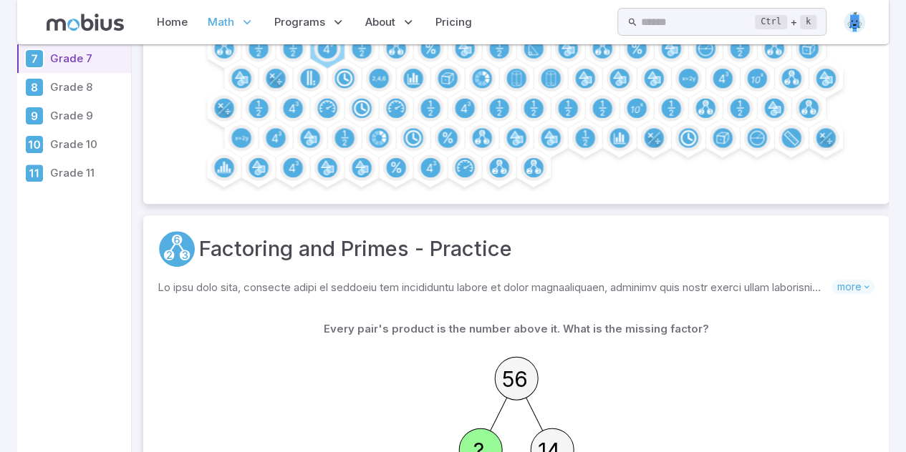
scroll to position [131, 0]
